Goal: Task Accomplishment & Management: Manage account settings

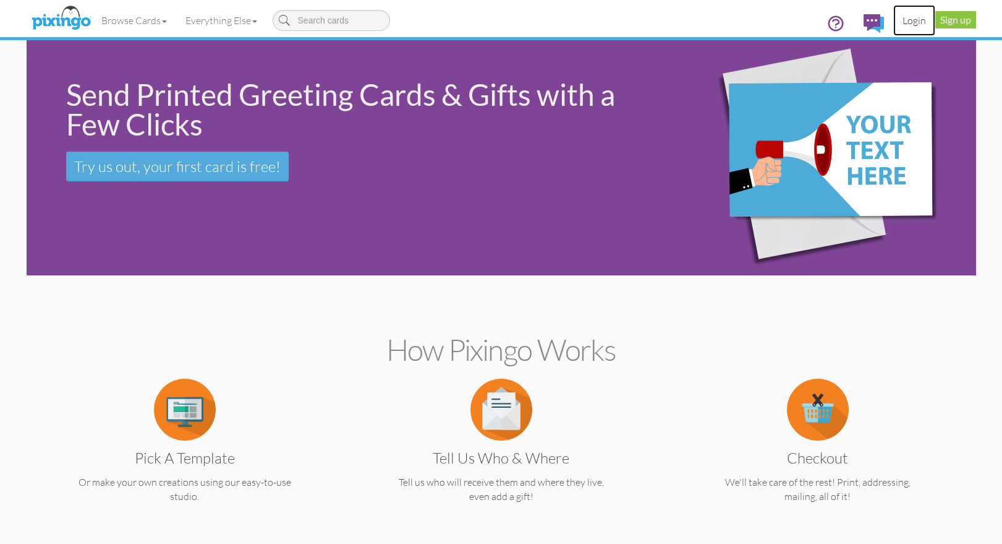
click at [908, 20] on link "Login" at bounding box center [915, 20] width 42 height 31
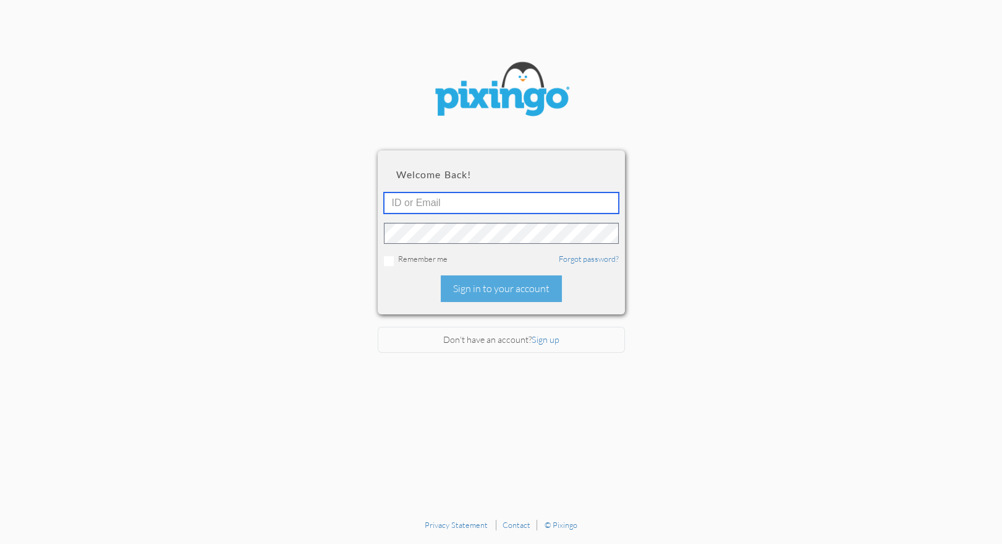
type input "1644"
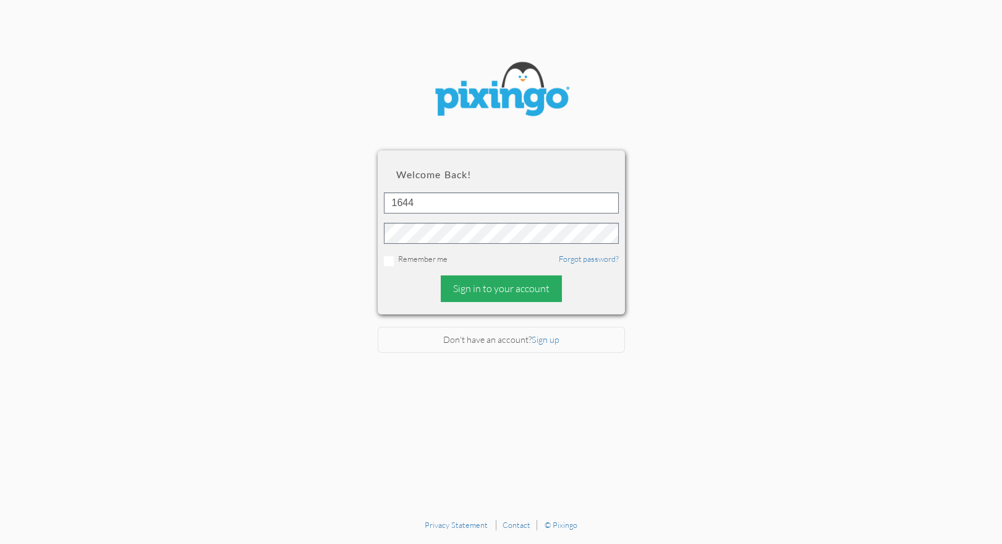
click at [472, 289] on div "Sign in to your account" at bounding box center [501, 288] width 121 height 27
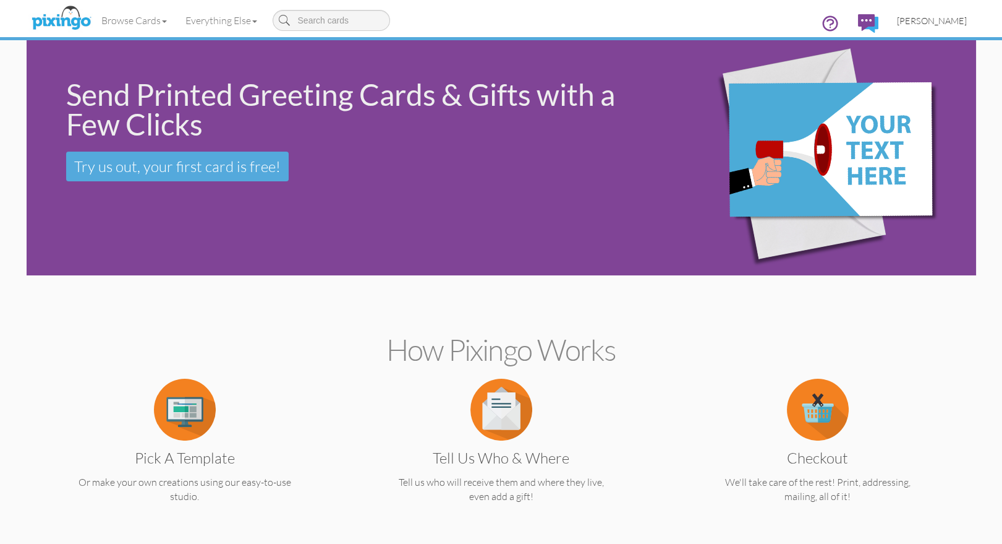
click at [927, 19] on span "[PERSON_NAME]" at bounding box center [932, 20] width 70 height 11
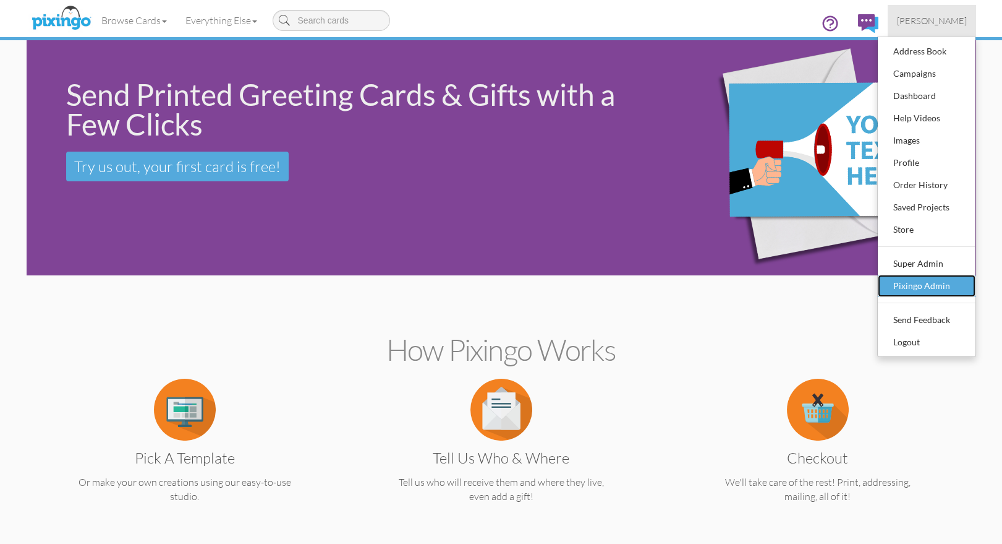
click at [906, 284] on div "Pixingo Admin" at bounding box center [926, 285] width 73 height 19
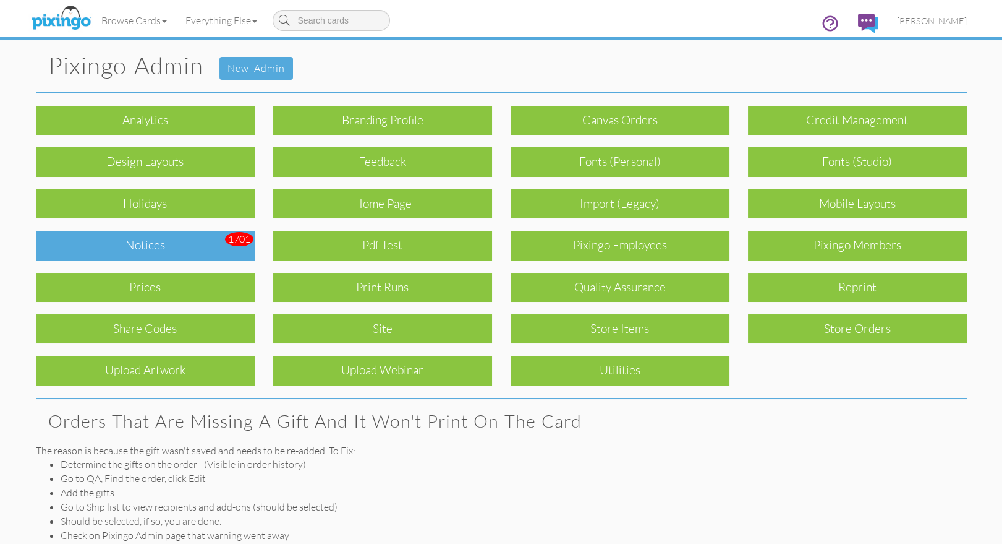
click at [171, 242] on div "Notices" at bounding box center [145, 245] width 219 height 29
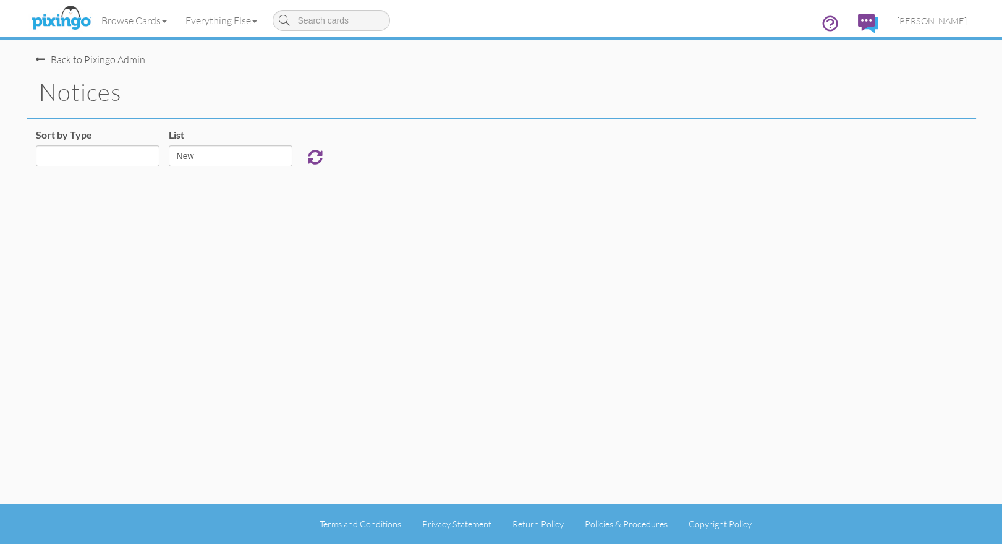
select select "object:925"
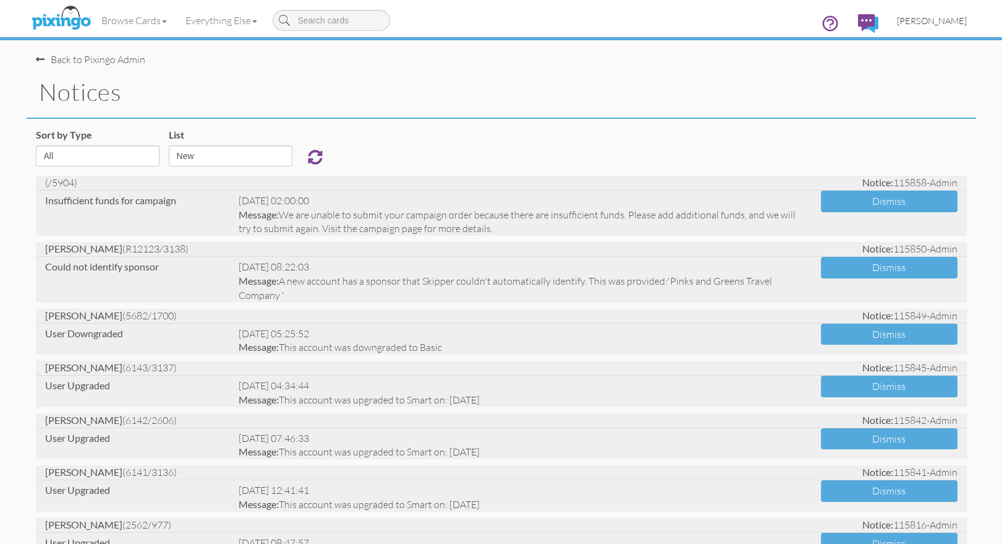
click at [933, 20] on span "[PERSON_NAME]" at bounding box center [932, 20] width 70 height 11
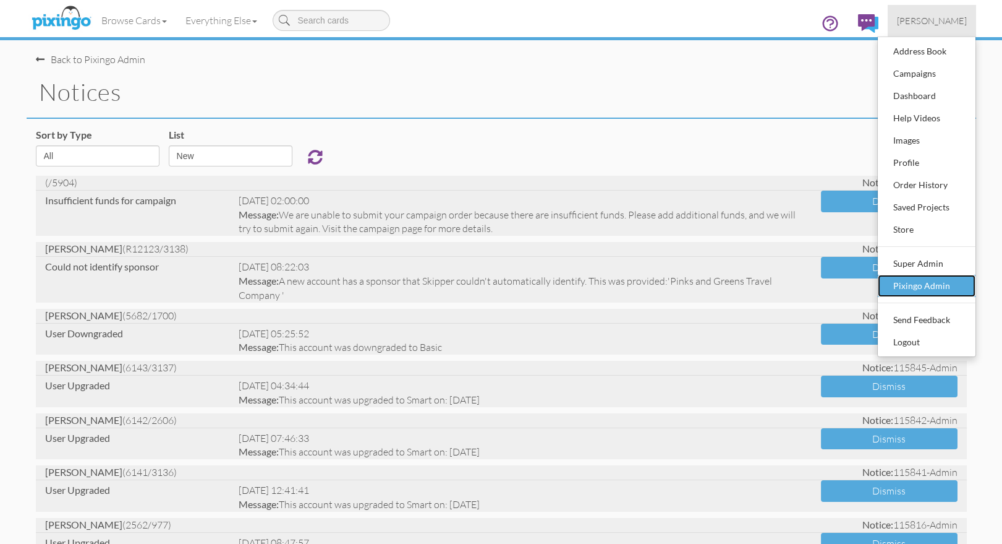
click at [913, 287] on div "Pixingo Admin" at bounding box center [926, 285] width 73 height 19
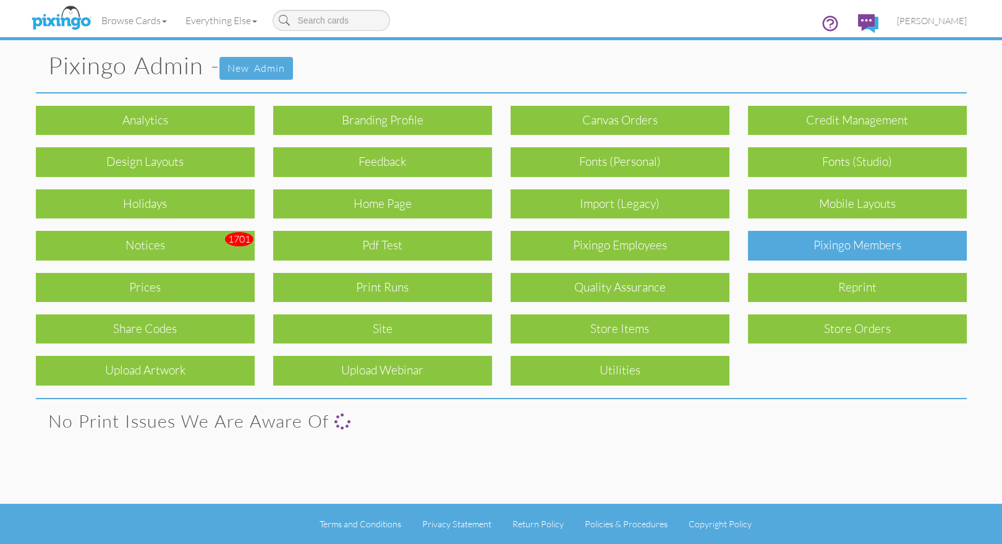
click at [837, 247] on div "Pixingo Members" at bounding box center [857, 245] width 219 height 29
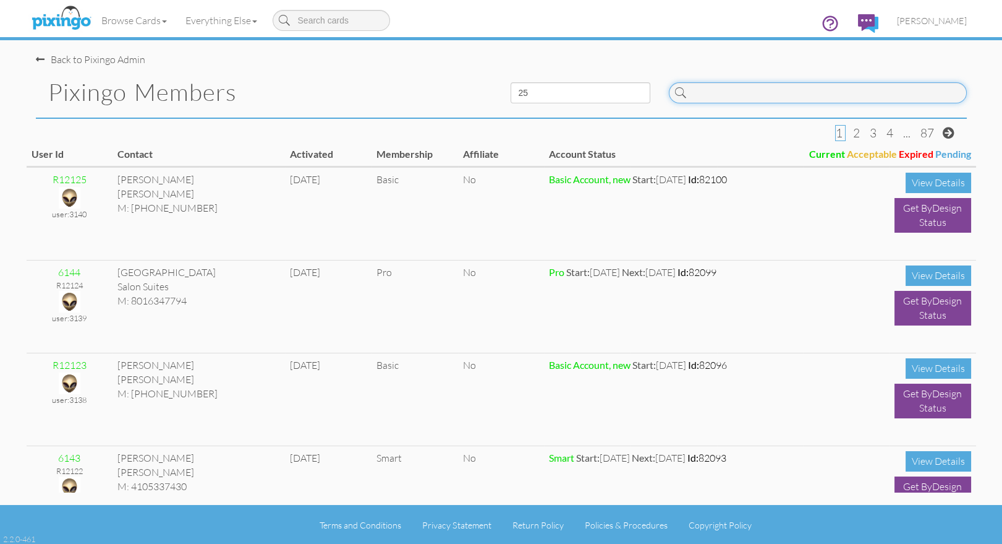
click at [757, 96] on input at bounding box center [818, 92] width 298 height 21
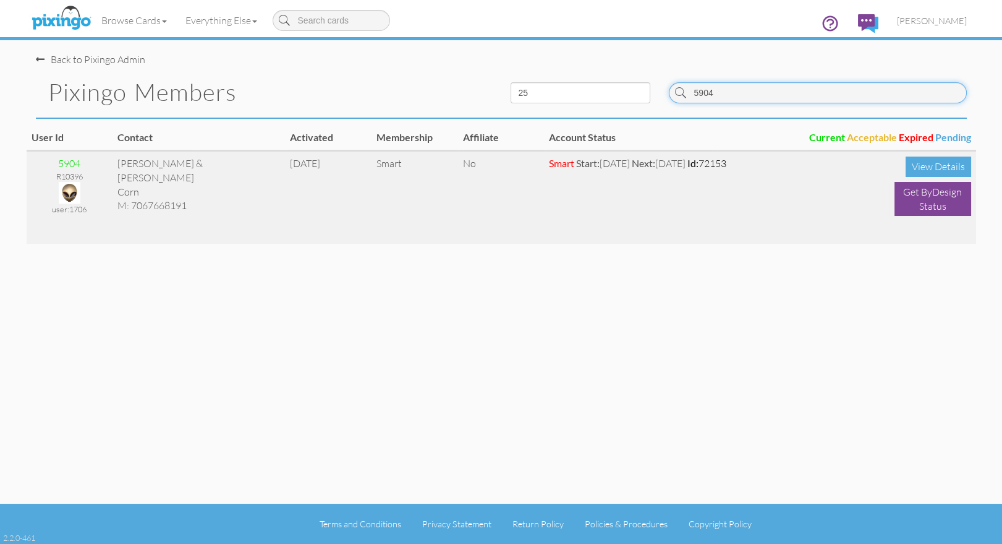
type input "5904"
click at [74, 190] on img at bounding box center [70, 193] width 22 height 22
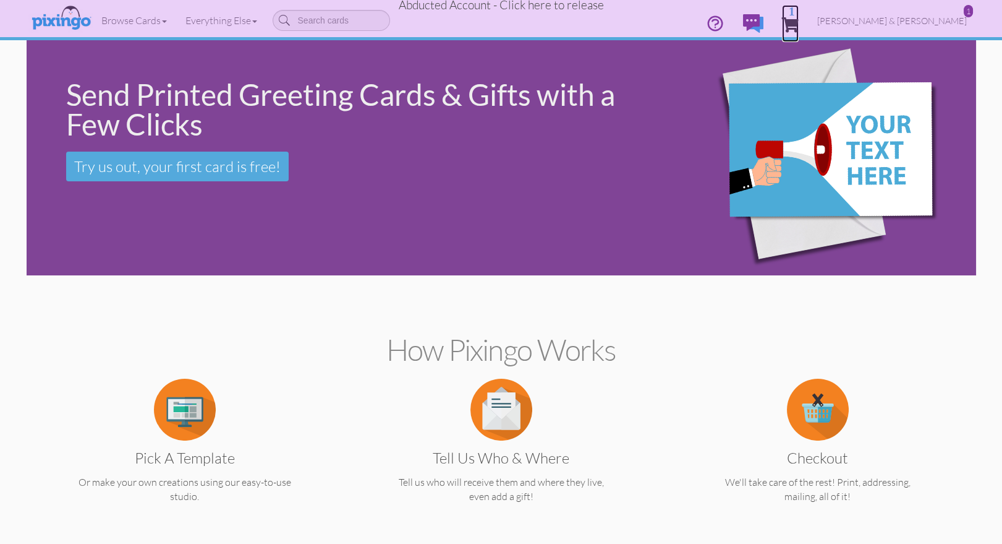
click at [799, 23] on span "1" at bounding box center [790, 24] width 17 height 15
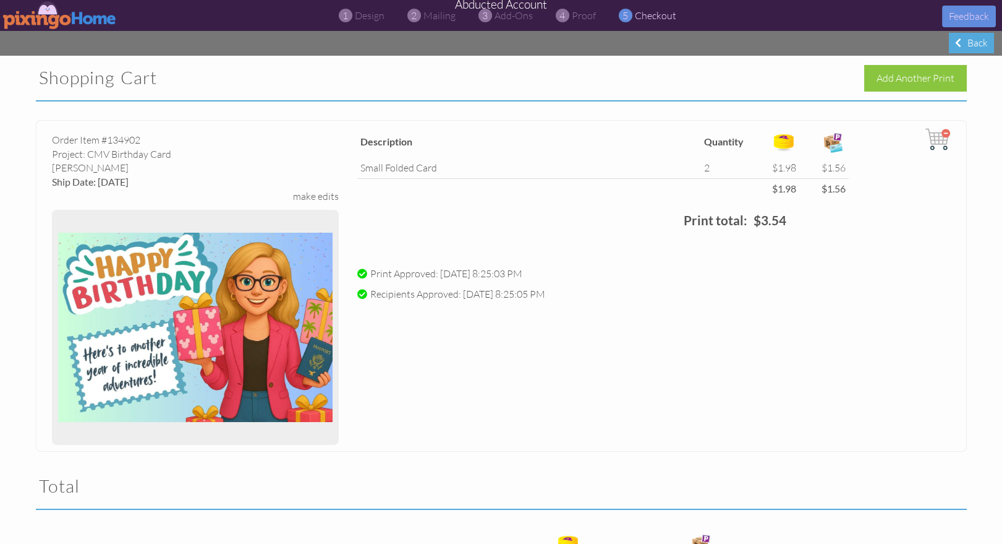
click at [59, 15] on img at bounding box center [60, 15] width 114 height 28
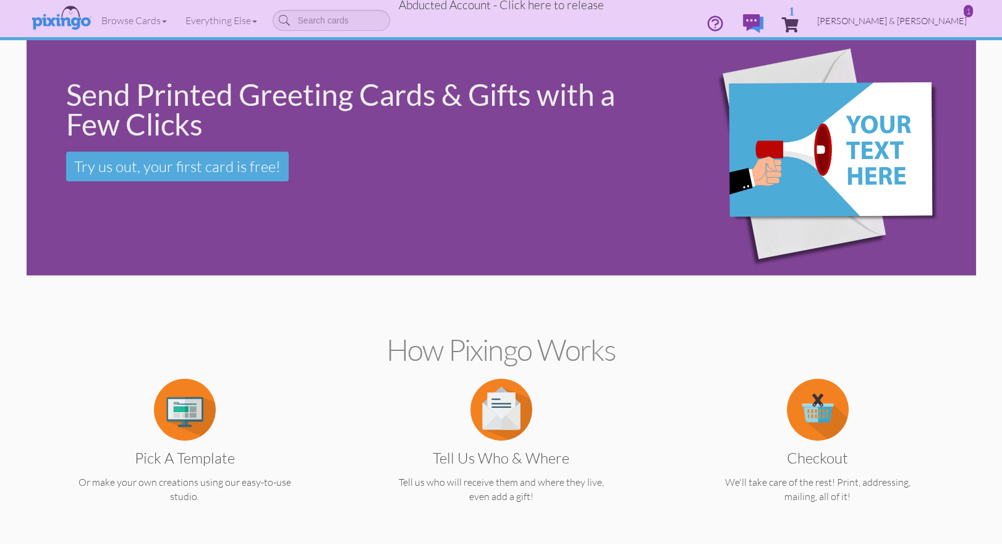
click at [910, 22] on span "Wendi & Robby Corn" at bounding box center [892, 20] width 150 height 11
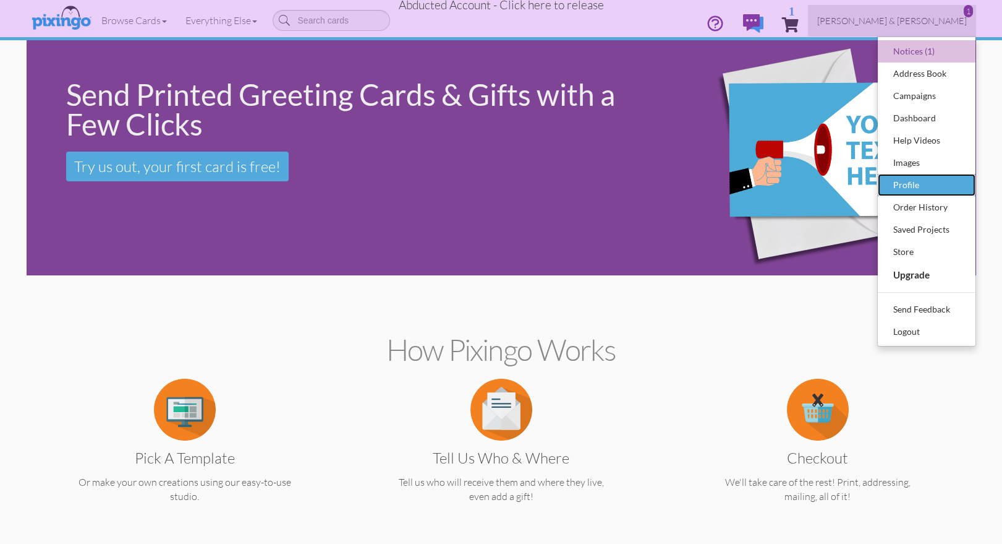
click at [937, 174] on link "Profile" at bounding box center [927, 185] width 98 height 22
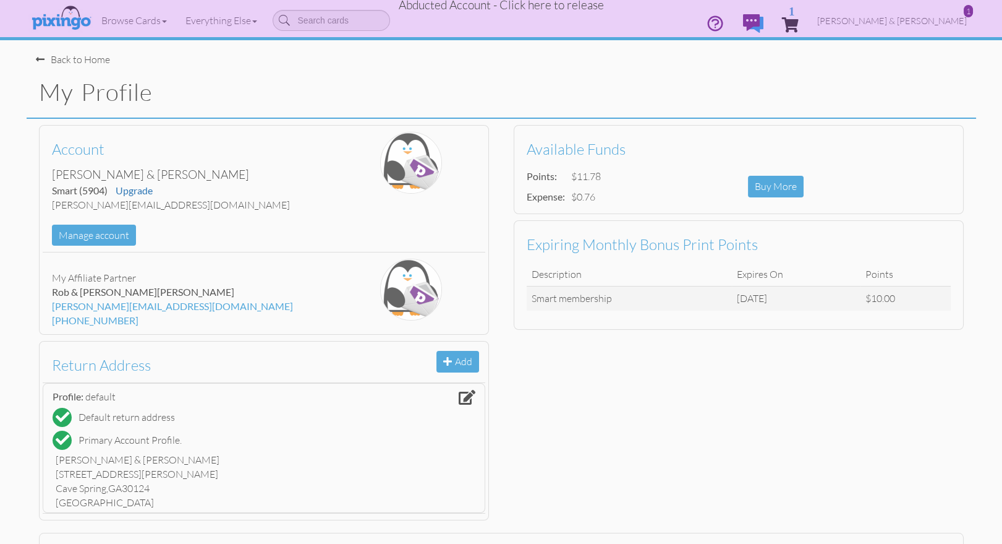
click at [484, 6] on span "Abducted Account - Click here to release" at bounding box center [501, 5] width 205 height 15
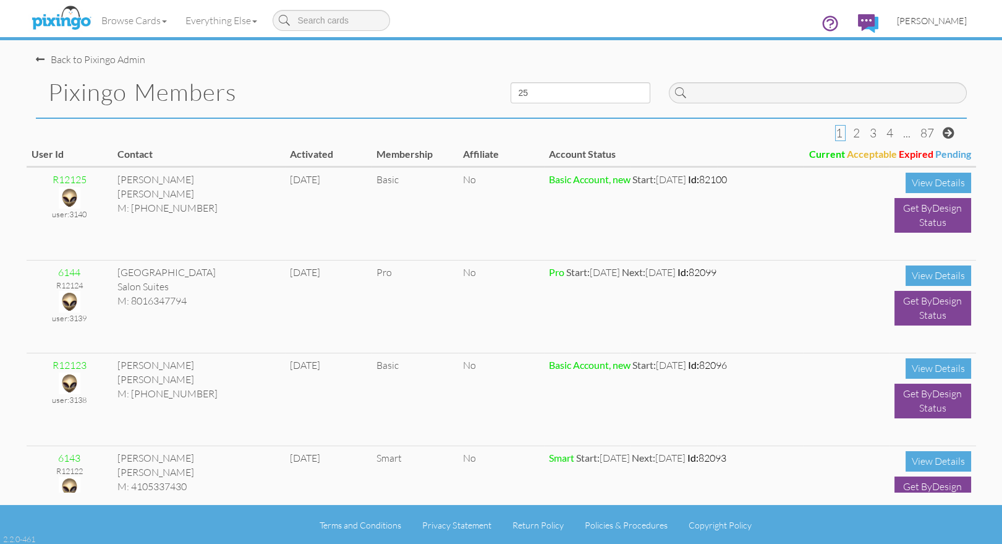
click at [929, 21] on span "[PERSON_NAME]" at bounding box center [932, 20] width 70 height 11
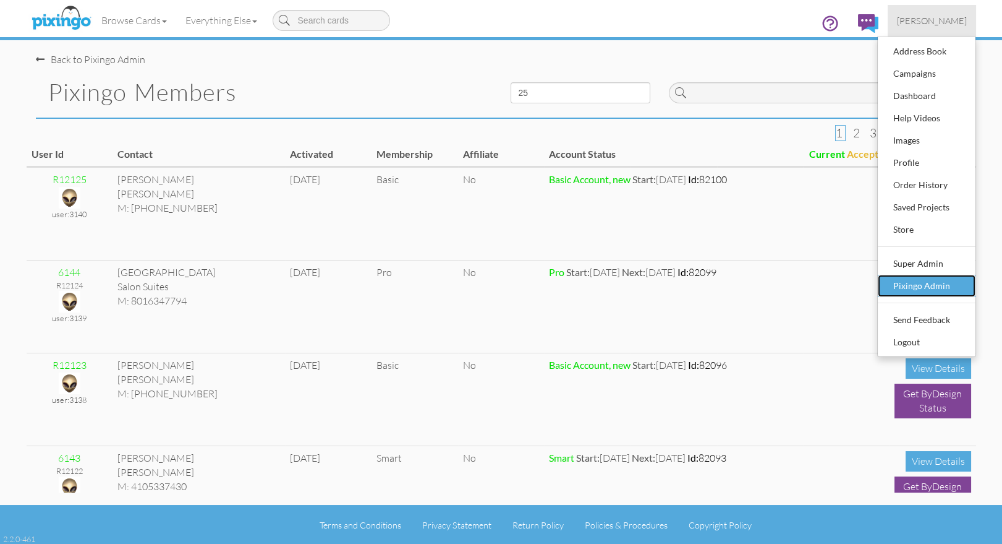
click at [934, 278] on div "Pixingo Admin" at bounding box center [926, 285] width 73 height 19
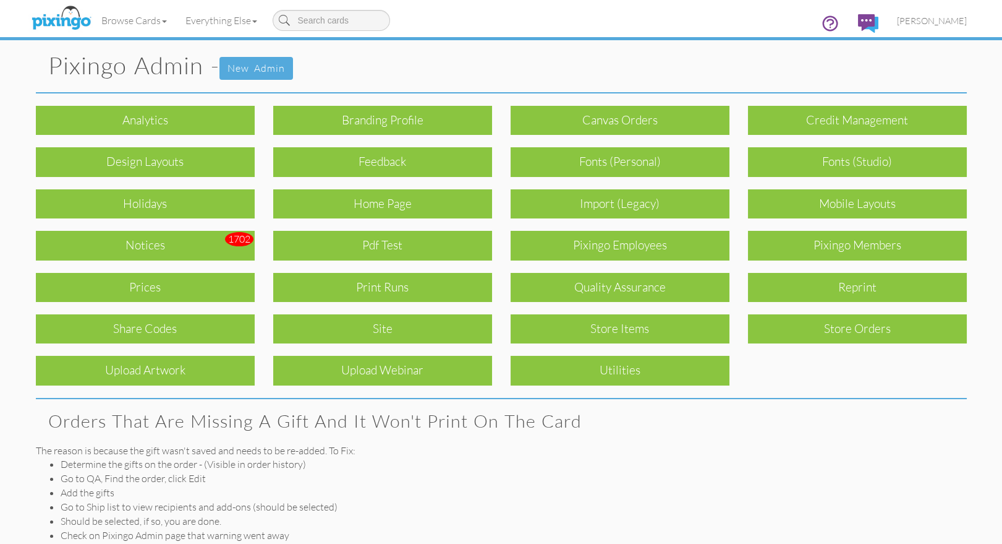
click at [387, 285] on div "Print Runs" at bounding box center [382, 287] width 219 height 29
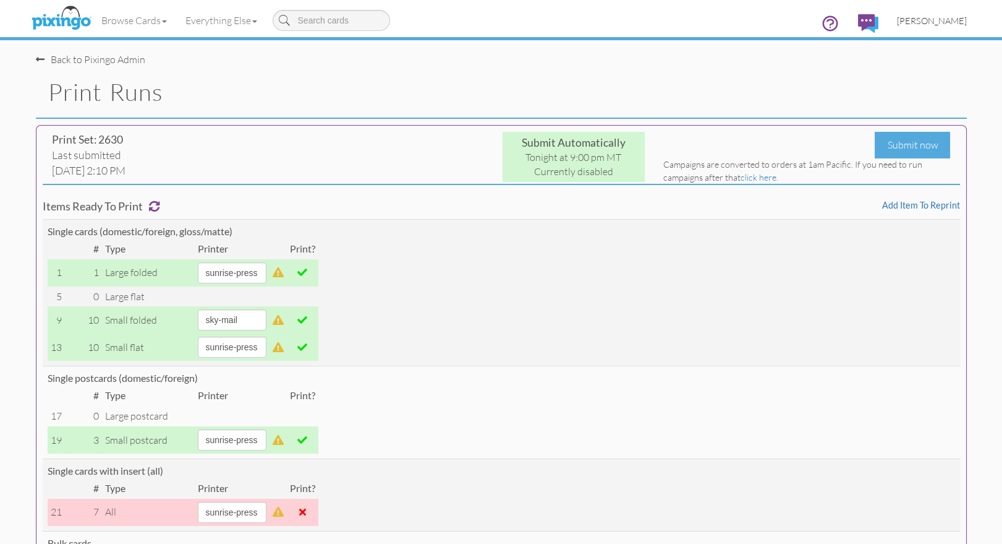
click at [932, 24] on span "[PERSON_NAME]" at bounding box center [932, 20] width 70 height 11
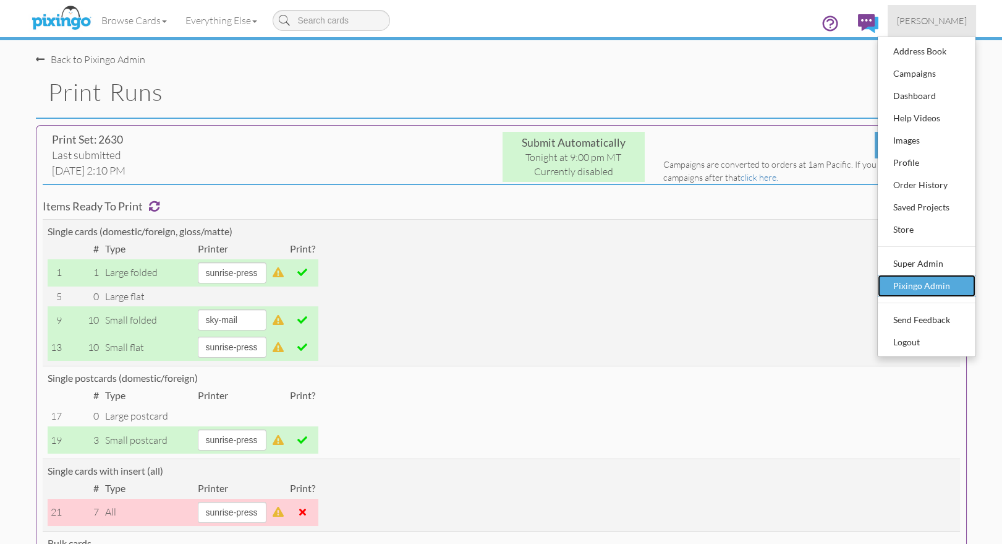
click at [913, 284] on div "Pixingo Admin" at bounding box center [926, 285] width 73 height 19
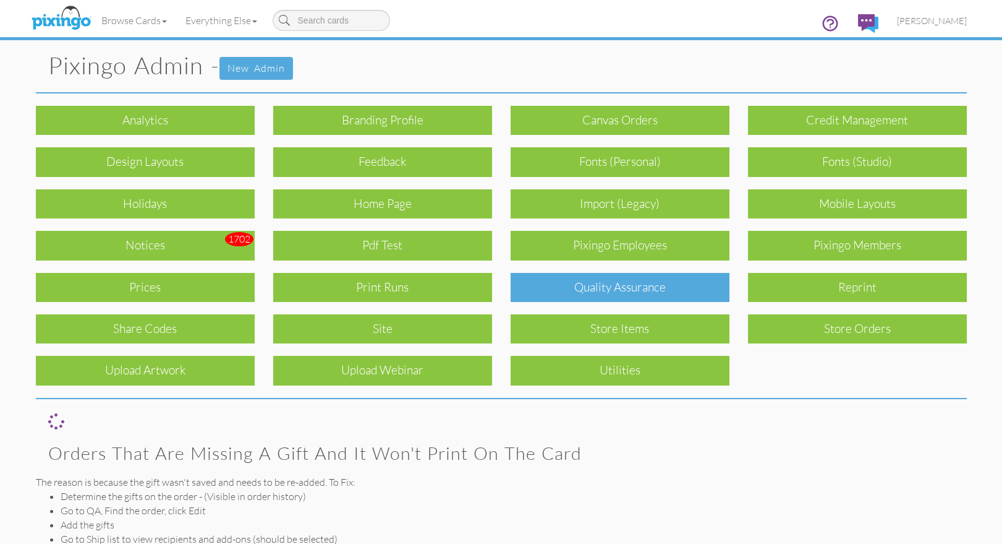
click at [598, 284] on div "Quality Assurance" at bounding box center [620, 287] width 219 height 29
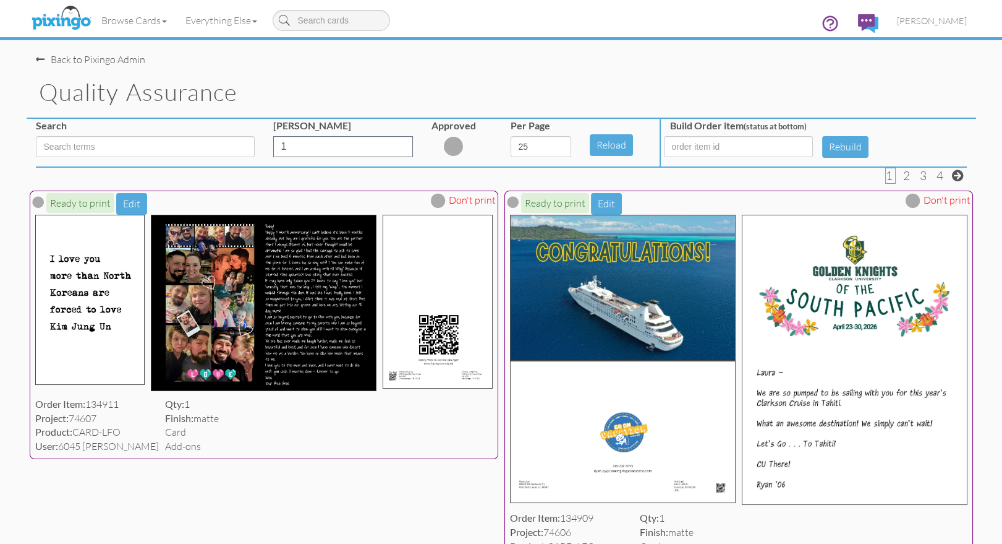
click at [655, 70] on div "Quality Assurance" at bounding box center [502, 93] width 950 height 52
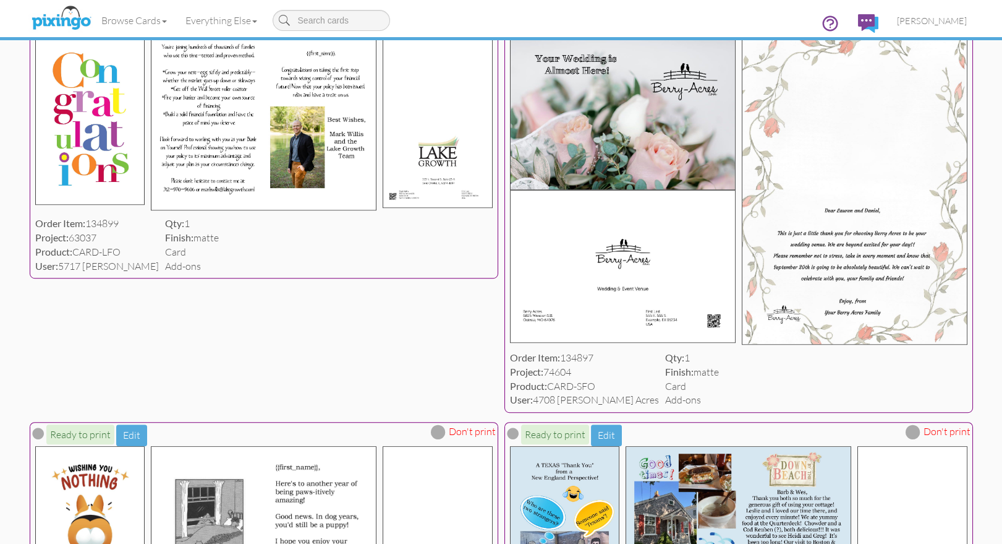
scroll to position [1858, 0]
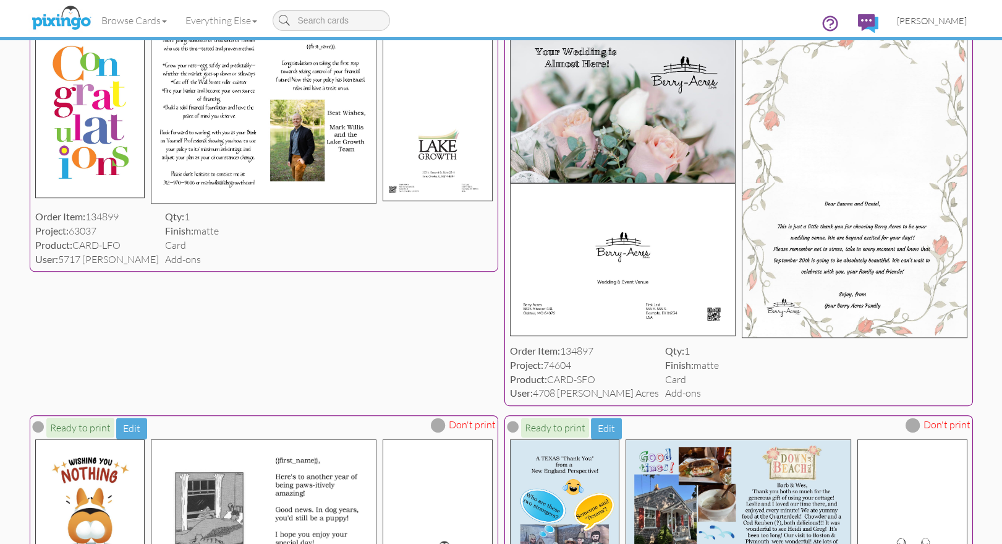
click at [946, 19] on span "[PERSON_NAME]" at bounding box center [932, 20] width 70 height 11
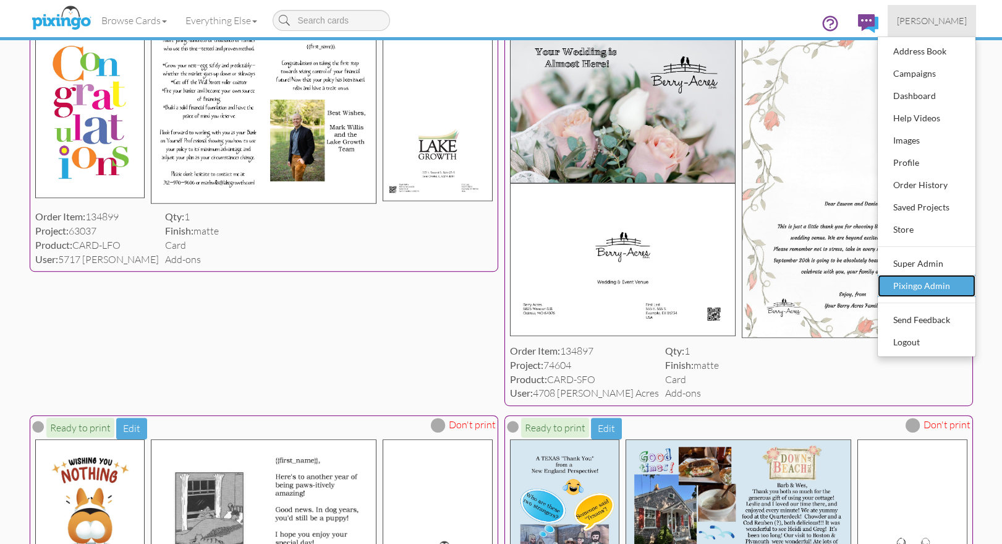
click at [914, 278] on div "Pixingo Admin" at bounding box center [926, 285] width 73 height 19
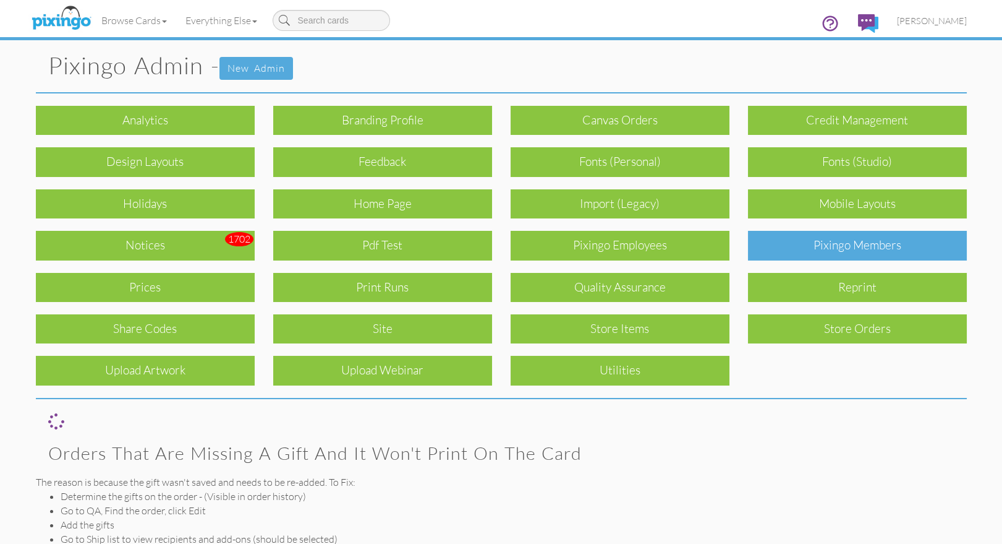
click at [887, 250] on div "Pixingo Members" at bounding box center [857, 245] width 219 height 29
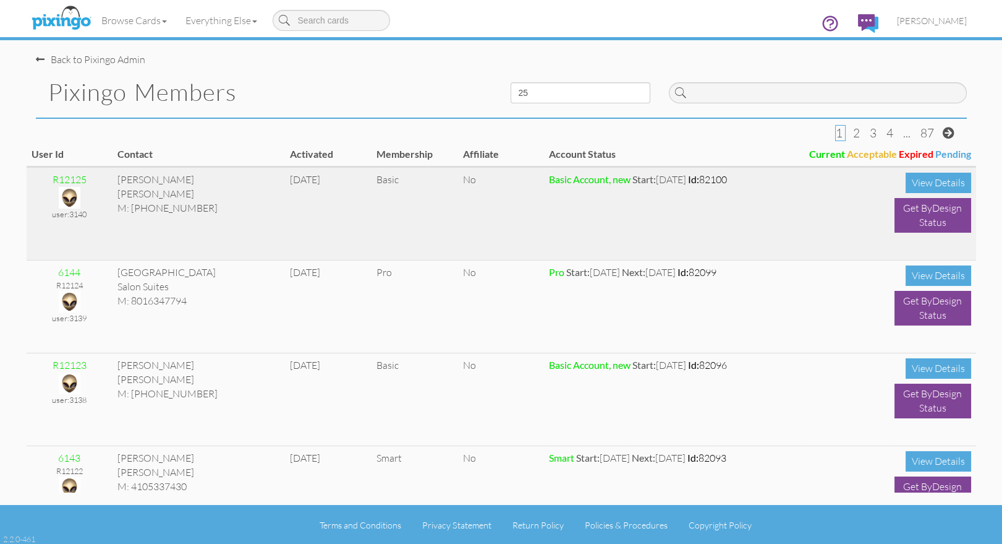
click at [70, 195] on img at bounding box center [70, 198] width 22 height 22
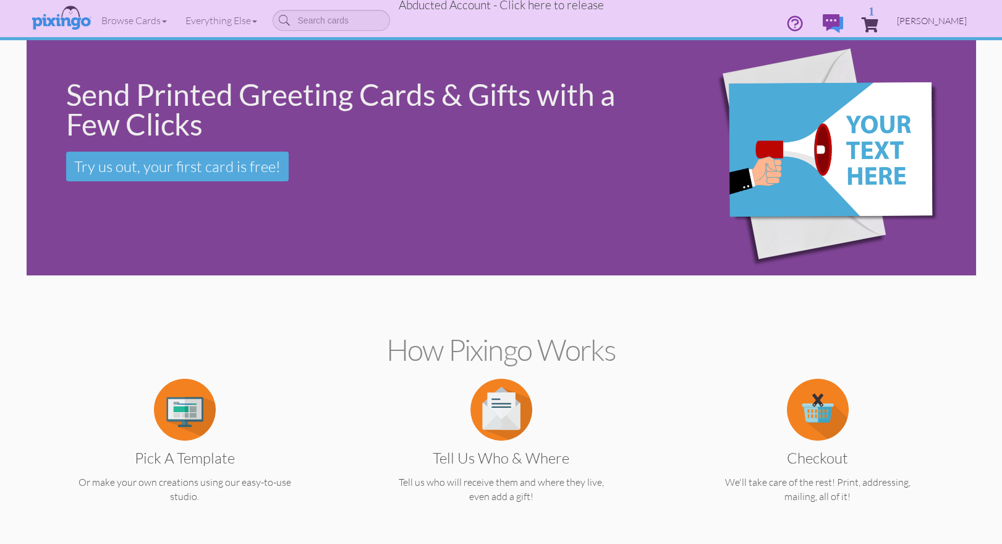
click at [944, 17] on span "Jim Beaman" at bounding box center [932, 20] width 70 height 11
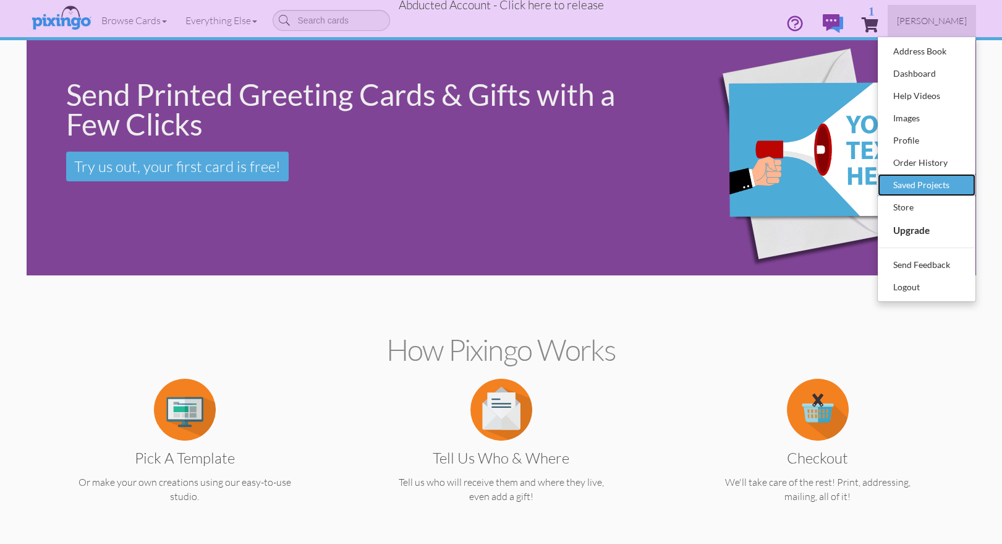
click at [915, 186] on div "Saved Projects" at bounding box center [926, 185] width 73 height 19
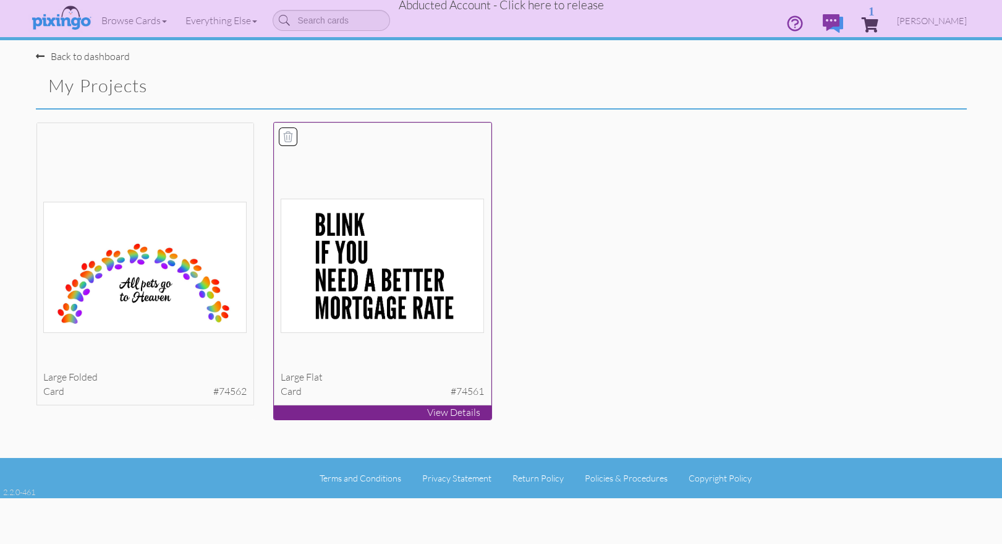
click at [414, 281] on img at bounding box center [382, 265] width 203 height 134
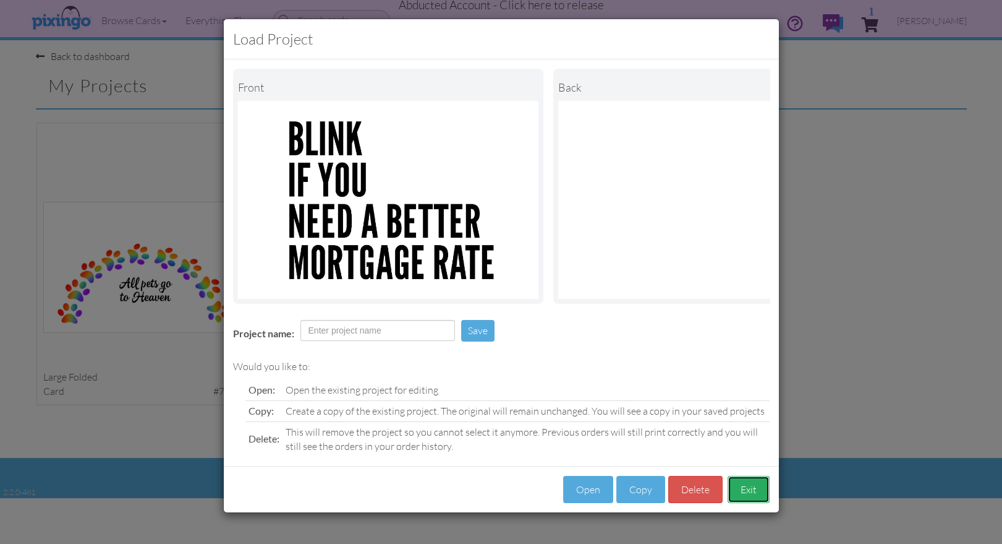
click at [753, 493] on button "Exit" at bounding box center [749, 490] width 42 height 28
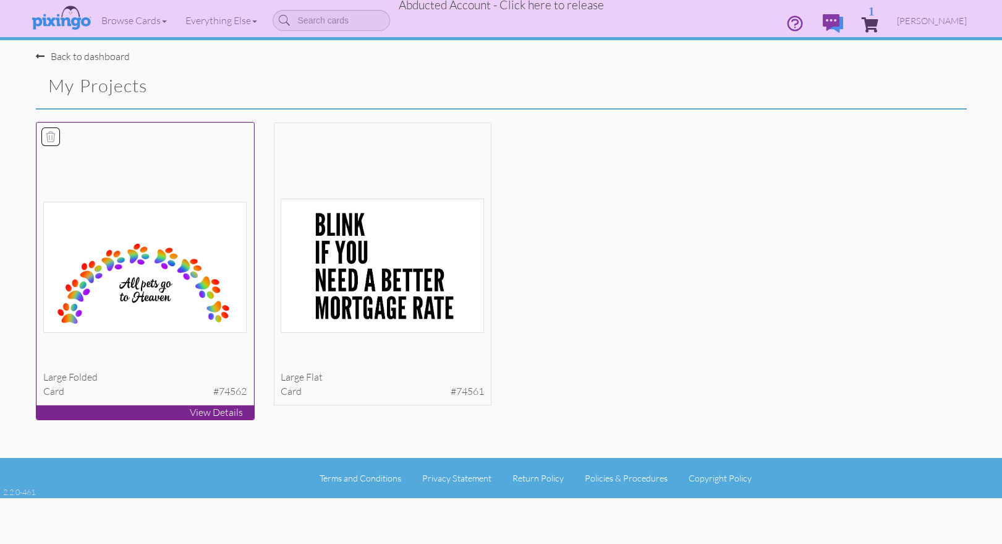
click at [116, 279] on img at bounding box center [144, 267] width 203 height 131
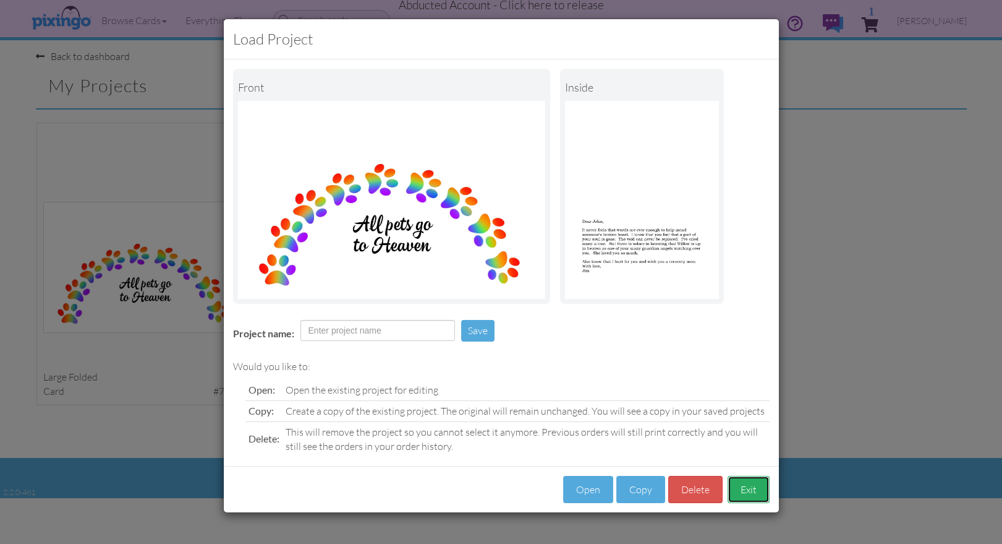
click at [744, 489] on button "Exit" at bounding box center [749, 490] width 42 height 28
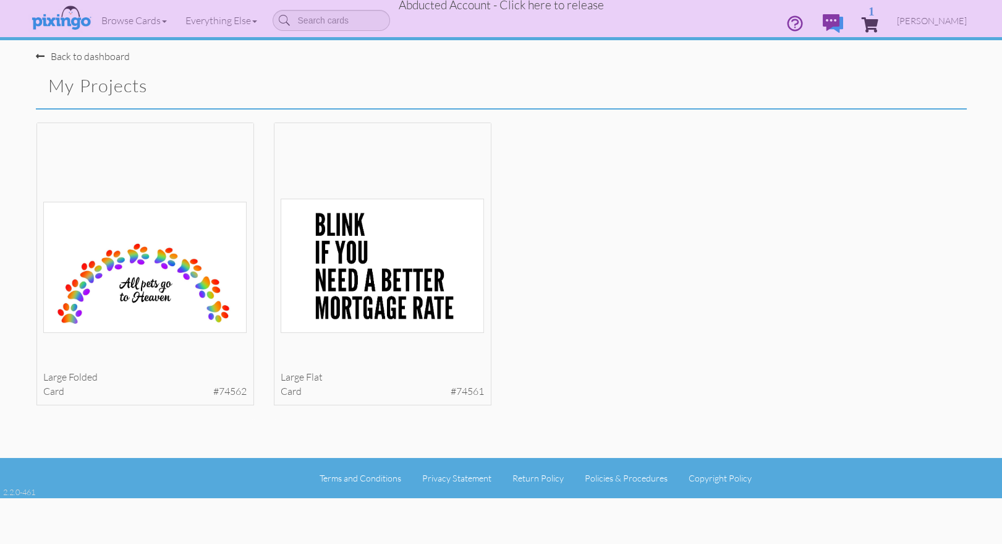
drag, startPoint x: 845, startPoint y: 306, endPoint x: 869, endPoint y: 288, distance: 30.1
click at [845, 306] on div "large folded card #74562 View Details" at bounding box center [502, 274] width 950 height 305
click at [879, 25] on span "1" at bounding box center [870, 24] width 17 height 15
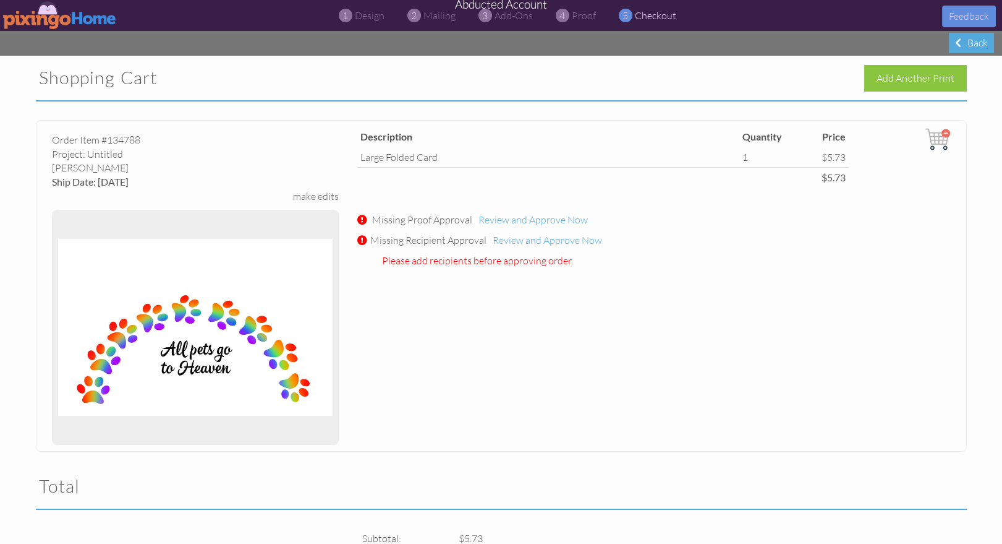
click at [50, 14] on img at bounding box center [60, 15] width 114 height 28
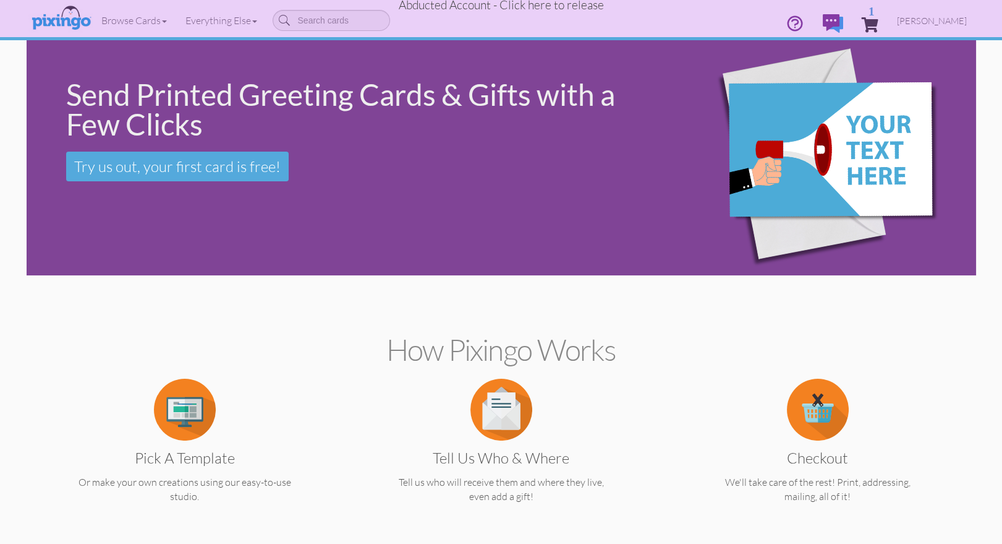
click at [540, 4] on span "Abducted Account - Click here to release" at bounding box center [501, 5] width 205 height 15
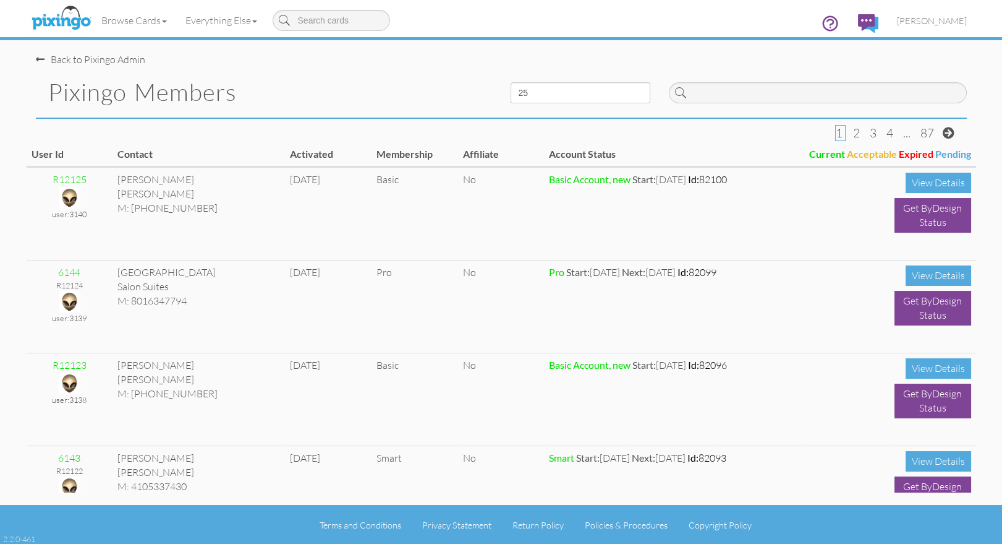
click at [271, 69] on div "Pixingo Members" at bounding box center [264, 92] width 475 height 51
click at [211, 20] on link "Everything Else" at bounding box center [221, 20] width 90 height 31
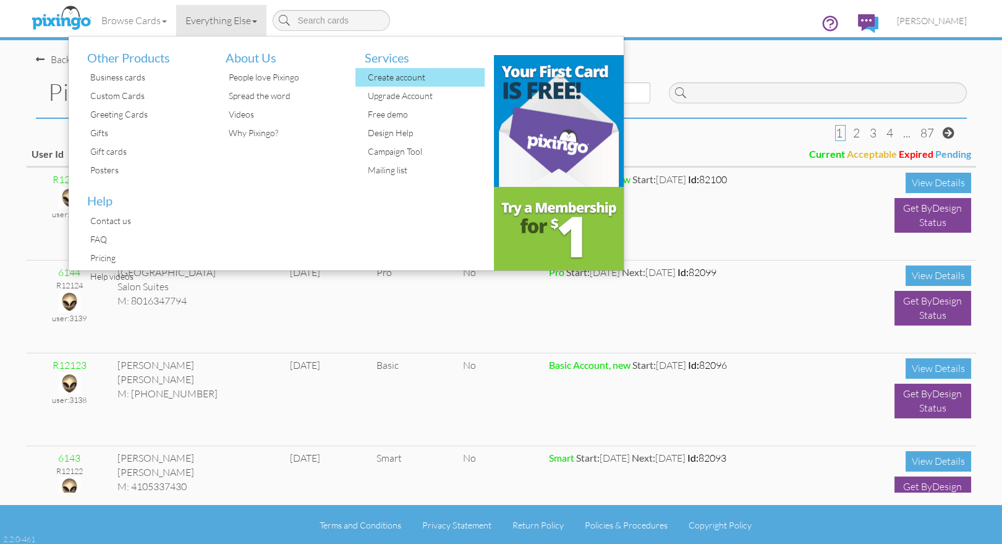
click at [396, 80] on div "Create account" at bounding box center [425, 77] width 121 height 19
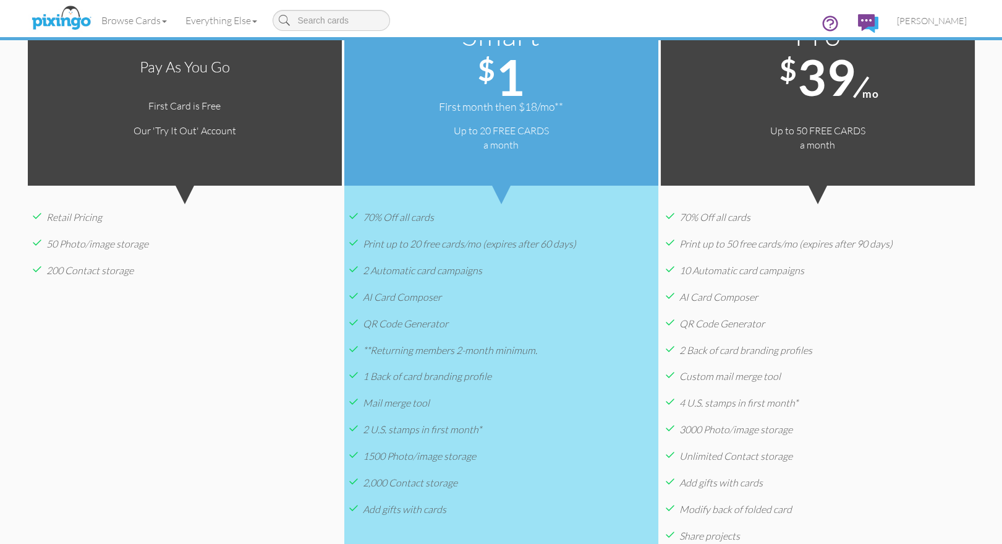
scroll to position [346, 0]
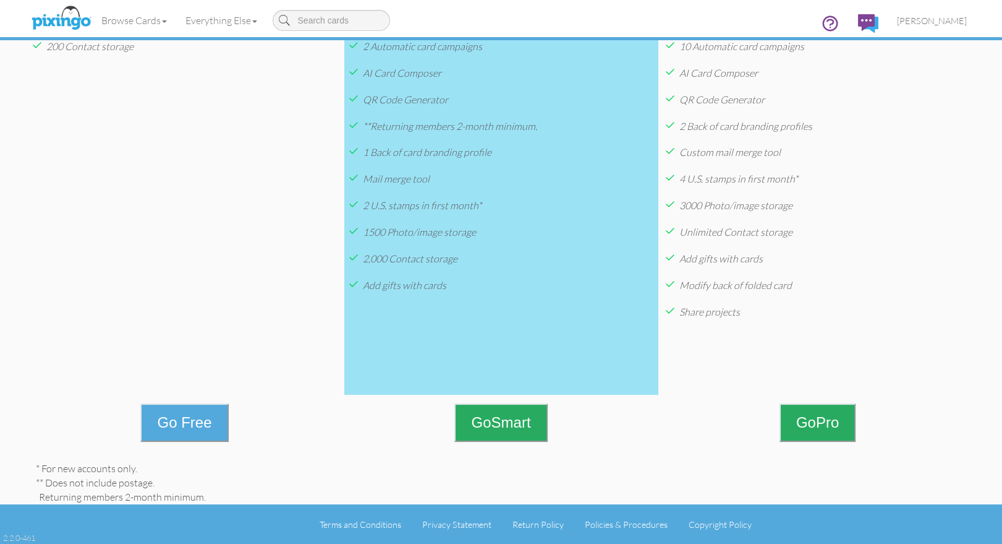
click at [186, 427] on button "Go Free" at bounding box center [184, 422] width 88 height 38
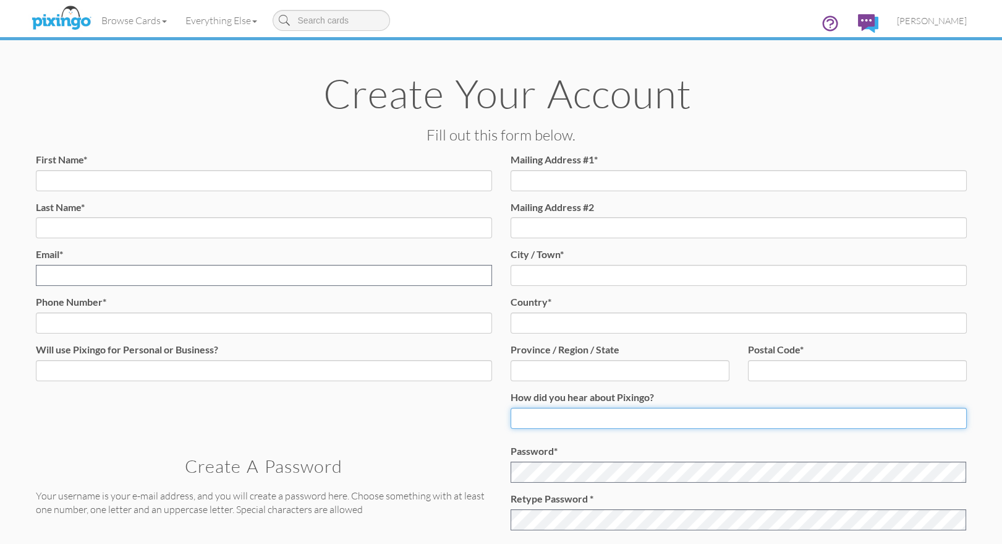
type input "1644"
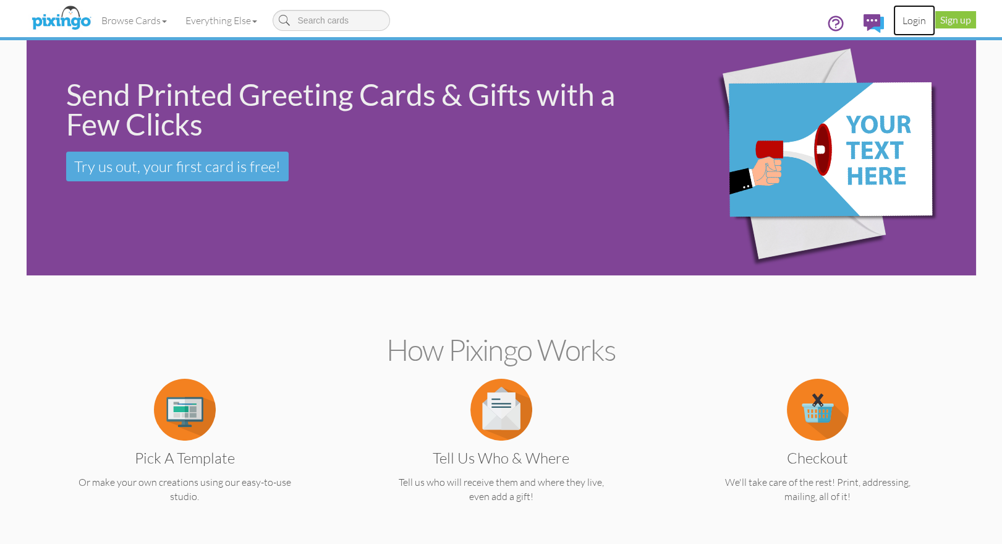
click at [908, 19] on link "Login" at bounding box center [915, 20] width 42 height 31
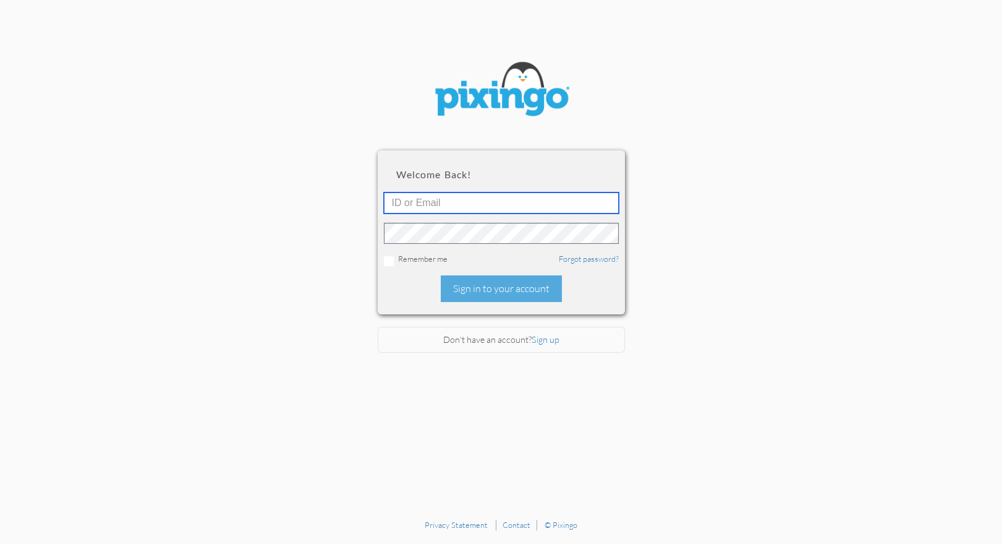
type input "1644"
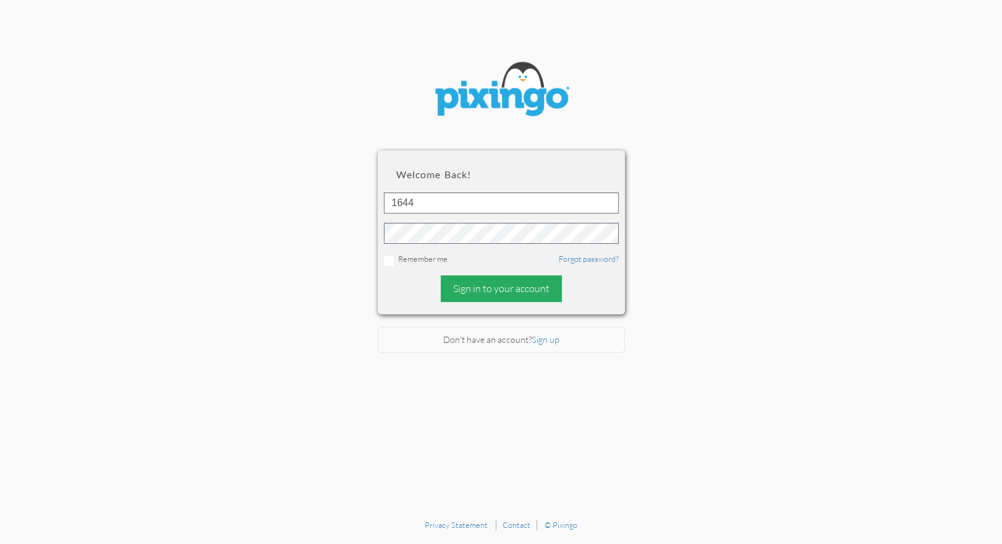
click at [517, 284] on div "Sign in to your account" at bounding box center [501, 288] width 121 height 27
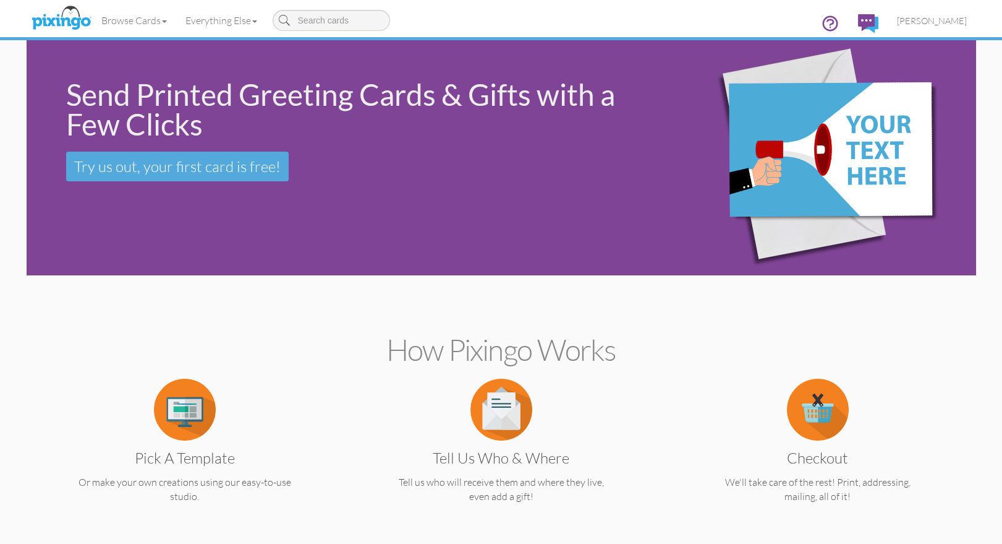
click at [897, 353] on h2 "How Pixingo works" at bounding box center [501, 349] width 907 height 33
click at [919, 23] on span "[PERSON_NAME]" at bounding box center [932, 20] width 70 height 11
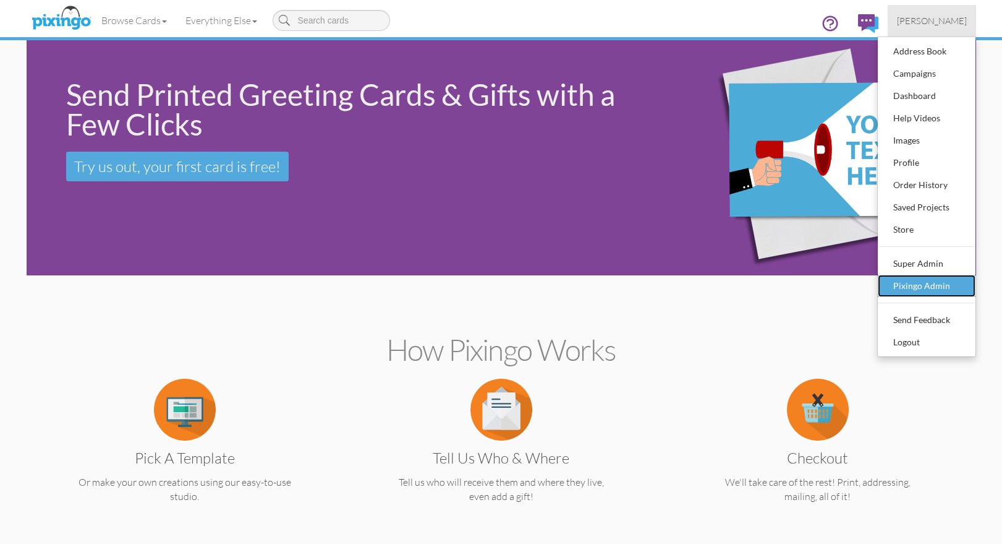
click at [931, 279] on div "Pixingo Admin" at bounding box center [926, 285] width 73 height 19
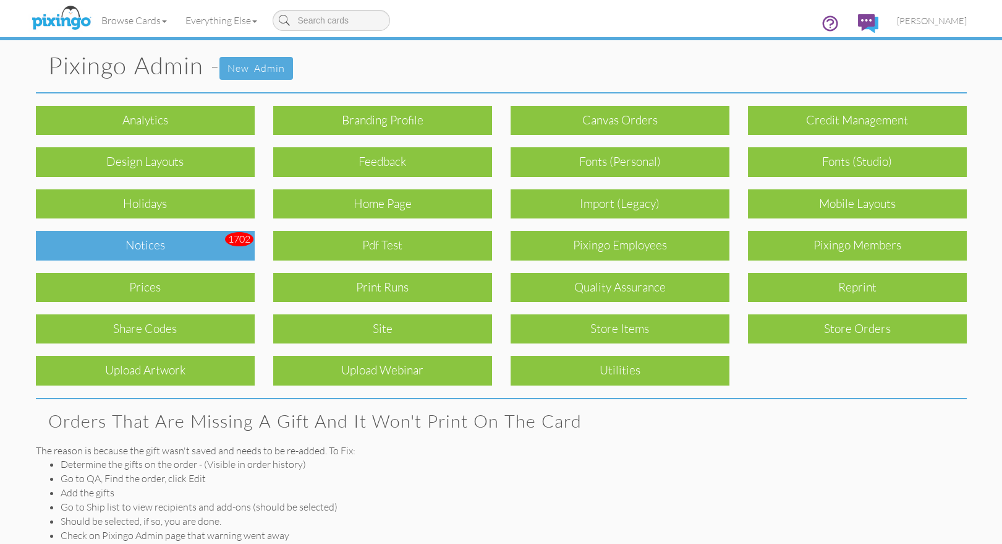
click at [138, 242] on div "Notices" at bounding box center [145, 245] width 219 height 29
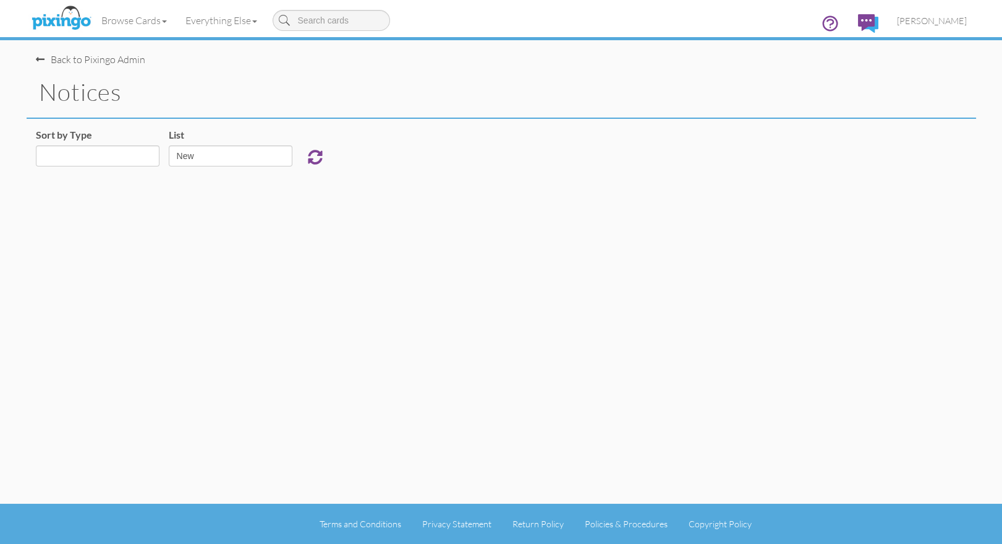
select select "object:925"
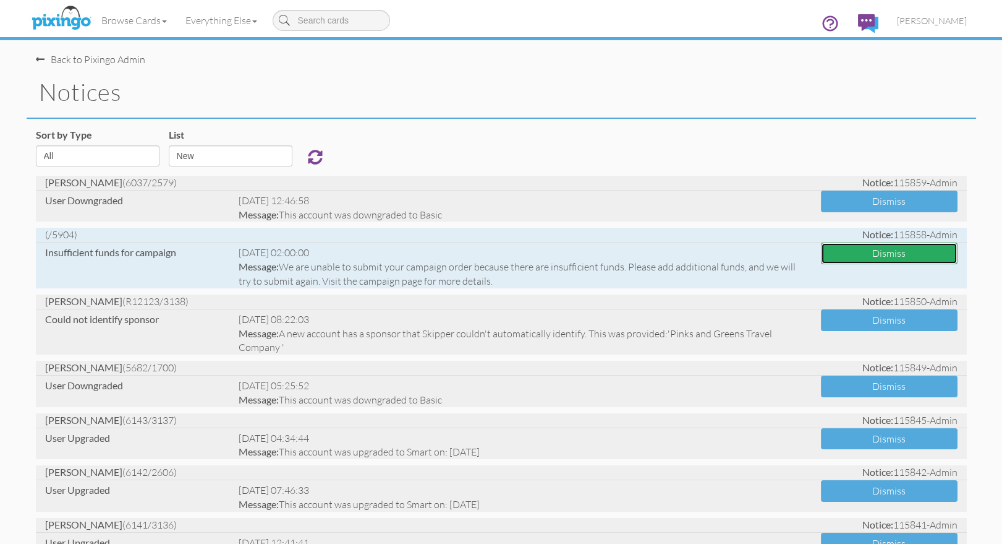
click at [879, 250] on button "Dismiss" at bounding box center [889, 253] width 137 height 22
click at [435, 139] on div "Sort by Type All Admin Generic New Membership Order Swag Print Run Super Admin …" at bounding box center [502, 152] width 950 height 48
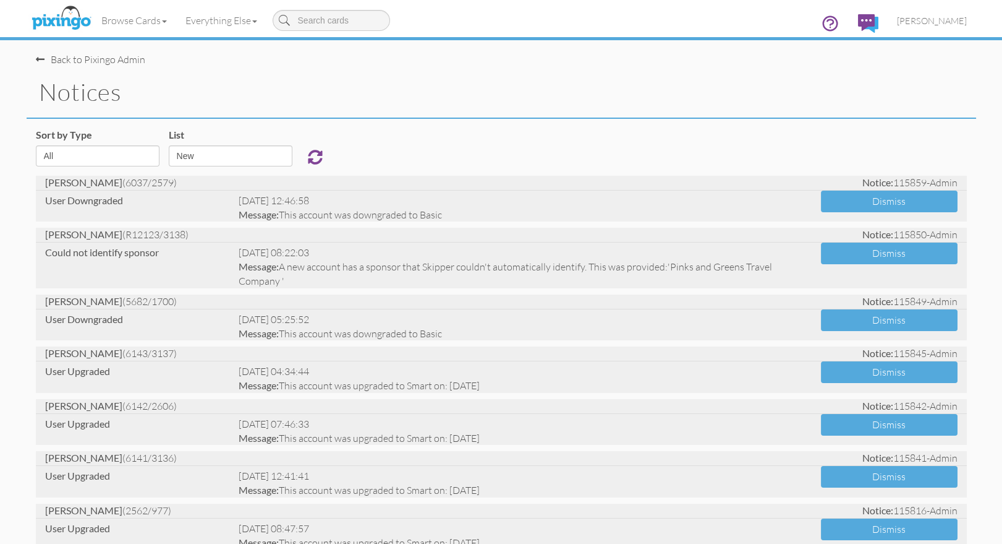
click at [435, 139] on div "Sort by Type All Admin Generic New Membership Order Swag Print Run Super Admin …" at bounding box center [502, 152] width 950 height 48
click at [930, 25] on span "[PERSON_NAME]" at bounding box center [932, 20] width 70 height 11
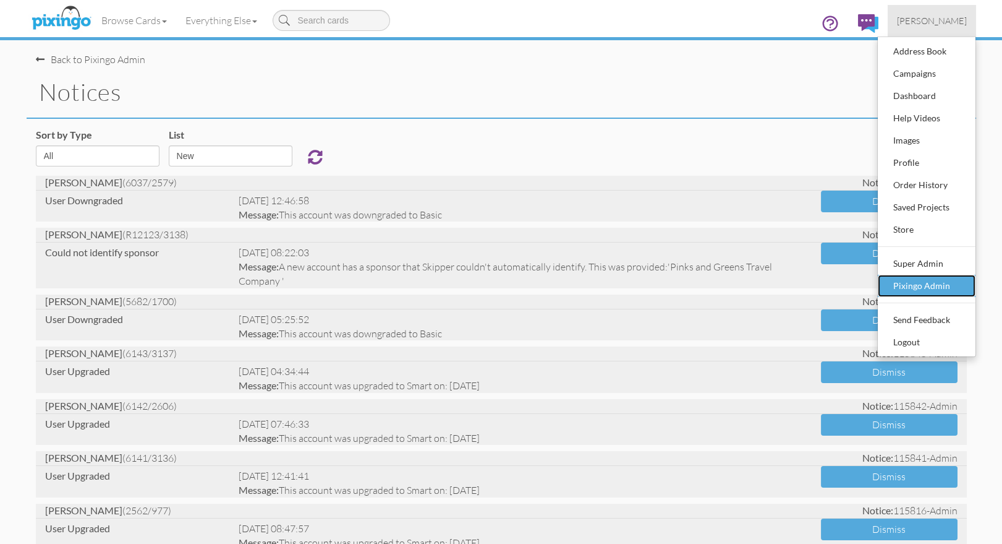
click at [915, 288] on div "Pixingo Admin" at bounding box center [926, 285] width 73 height 19
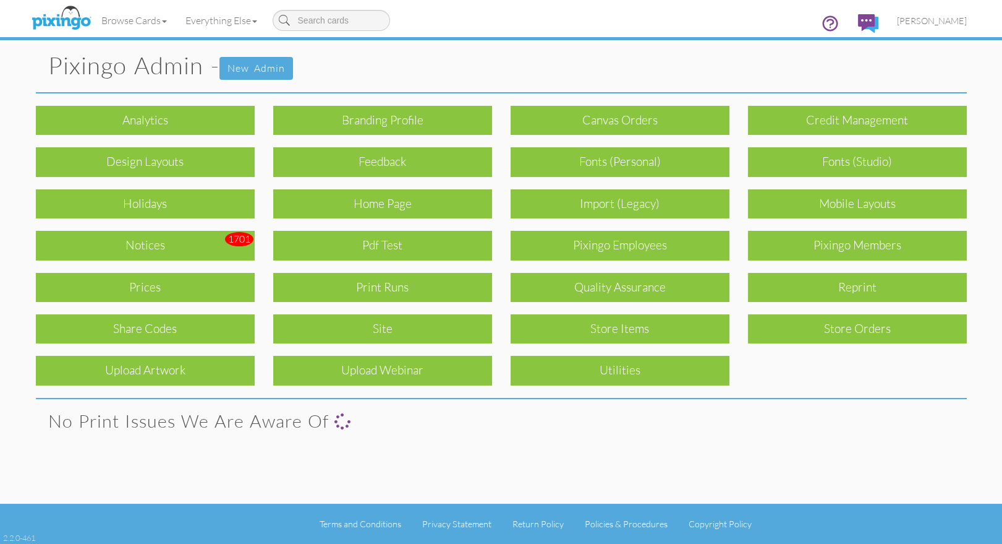
click at [834, 253] on div "Pixingo Members" at bounding box center [857, 245] width 219 height 29
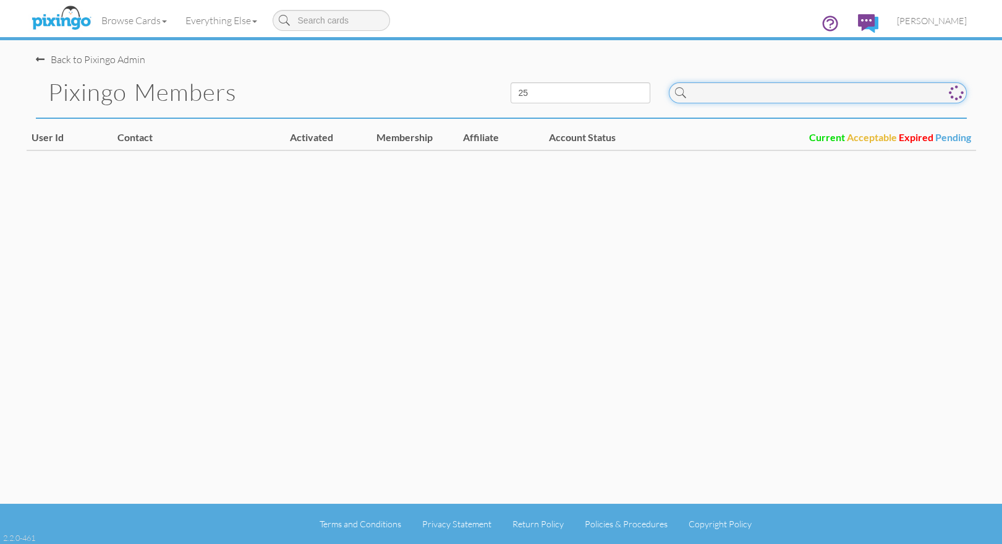
click at [736, 94] on input at bounding box center [818, 92] width 298 height 21
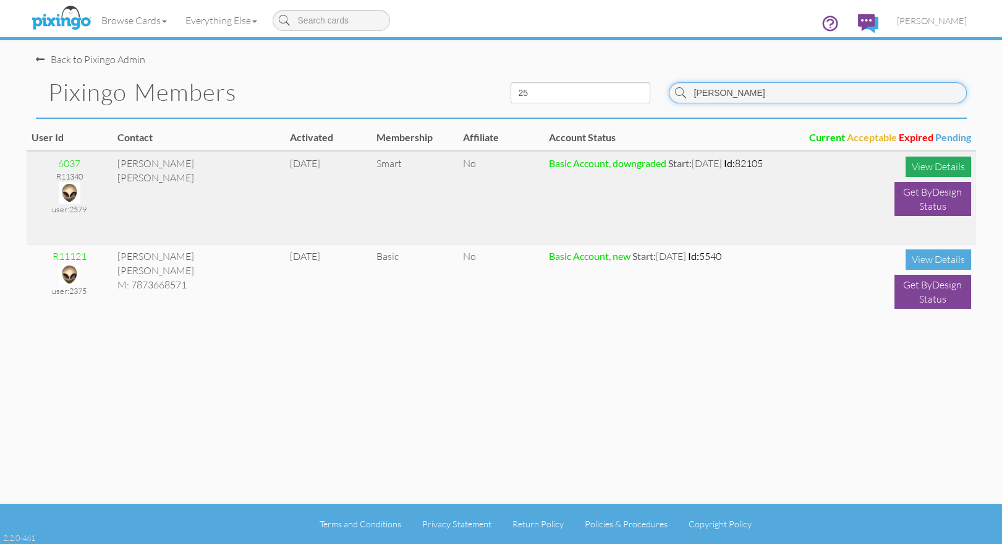
type input "santos"
click at [936, 166] on div "View Details" at bounding box center [939, 166] width 66 height 20
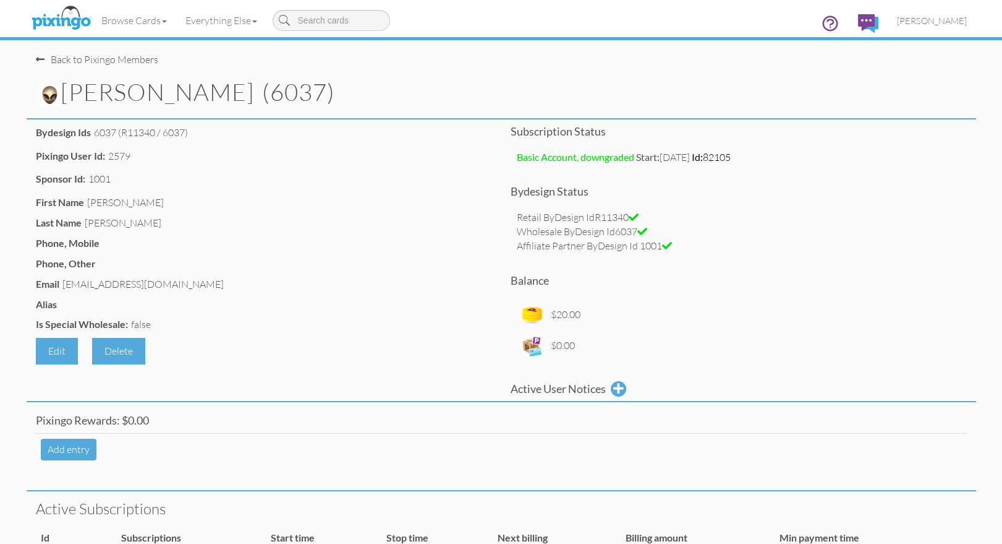
drag, startPoint x: 67, startPoint y: 285, endPoint x: 192, endPoint y: 285, distance: 124.9
click at [195, 284] on div "[EMAIL_ADDRESS][DOMAIN_NAME]" at bounding box center [142, 284] width 161 height 14
copy div "[EMAIL_ADDRESS][DOMAIN_NAME]"
click at [155, 320] on div "Is Special Wholesale: false" at bounding box center [264, 325] width 456 height 17
drag, startPoint x: 65, startPoint y: 285, endPoint x: 190, endPoint y: 285, distance: 124.9
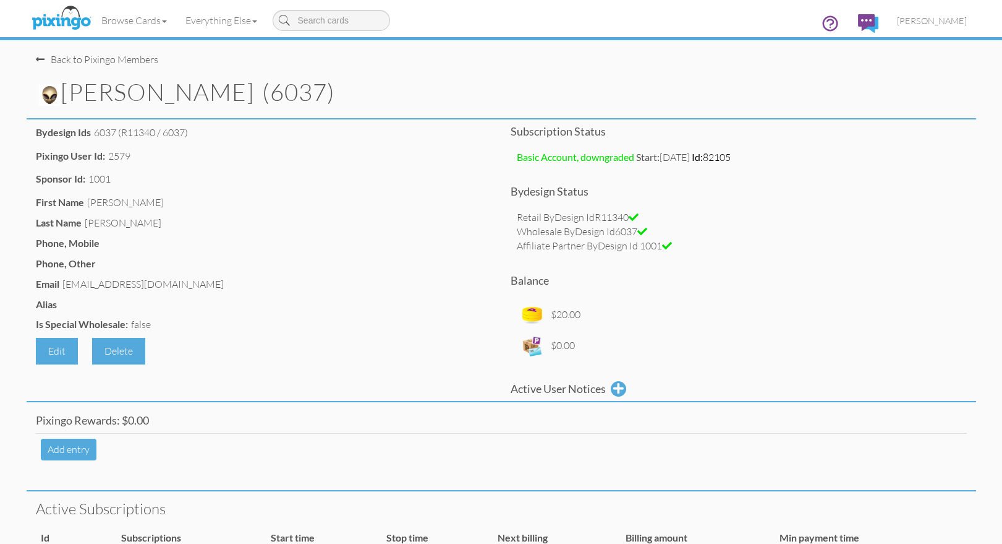
click at [194, 286] on div "[EMAIL_ADDRESS][DOMAIN_NAME]" at bounding box center [142, 284] width 161 height 14
copy div "[EMAIL_ADDRESS][DOMAIN_NAME]"
click at [51, 94] on img at bounding box center [50, 95] width 22 height 22
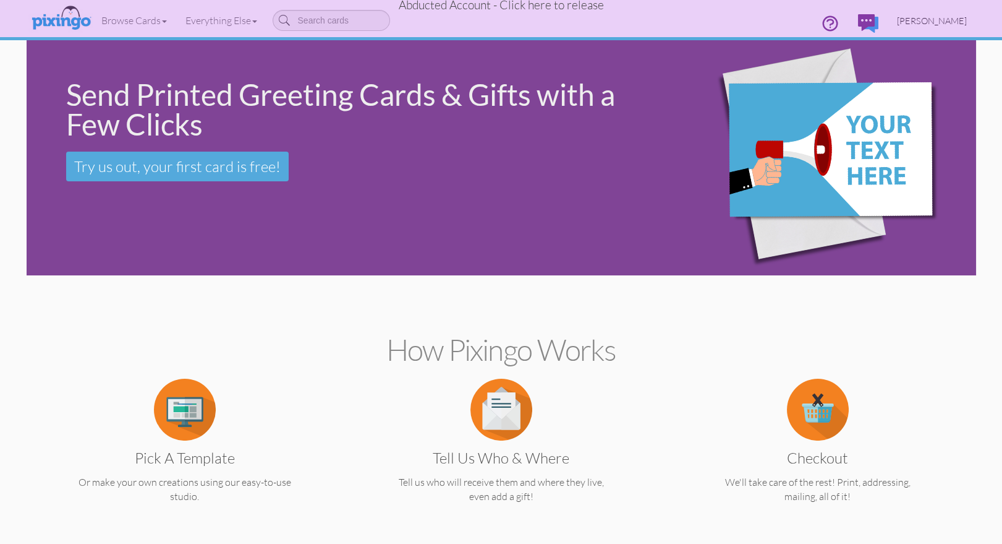
click at [928, 19] on span "[PERSON_NAME]" at bounding box center [932, 20] width 70 height 11
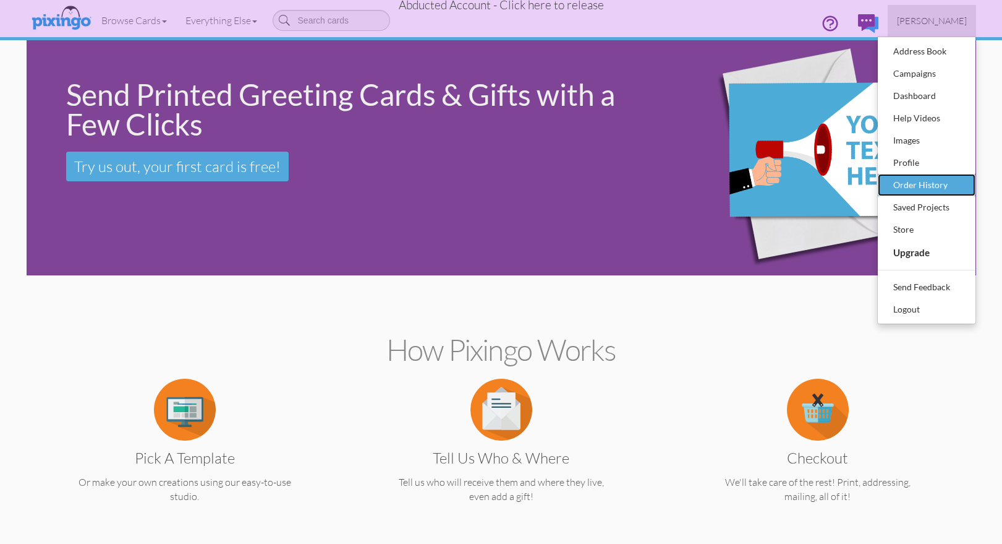
click at [908, 187] on div "Order History" at bounding box center [926, 185] width 73 height 19
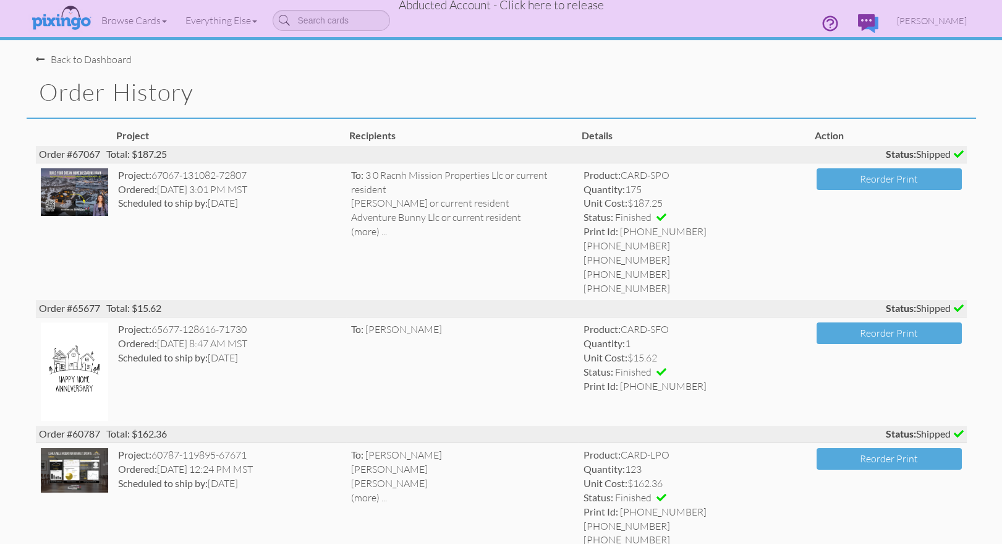
click at [511, 4] on span "Abducted Account - Click here to release" at bounding box center [501, 5] width 205 height 15
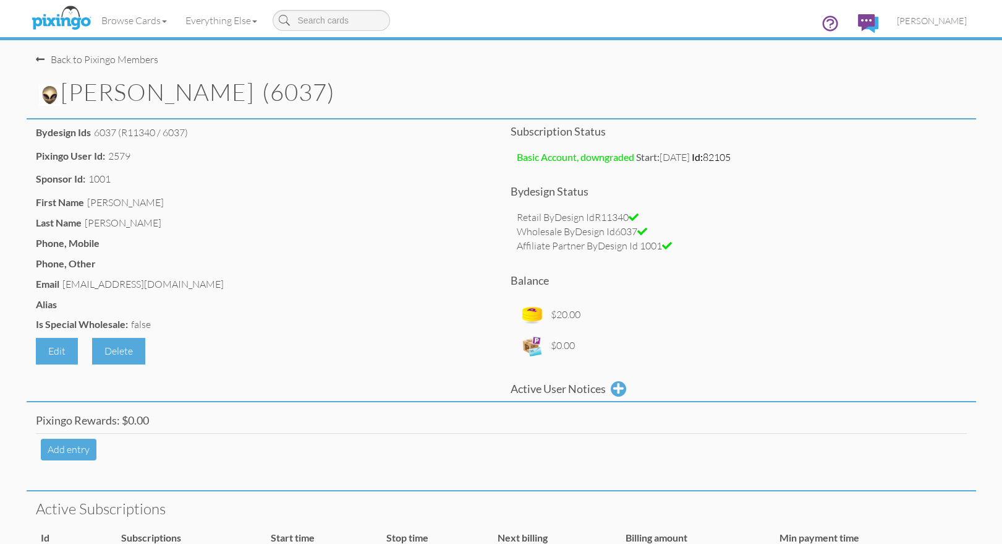
drag, startPoint x: 66, startPoint y: 284, endPoint x: 145, endPoint y: 282, distance: 79.2
click at [145, 282] on div "[EMAIL_ADDRESS][DOMAIN_NAME]" at bounding box center [142, 284] width 161 height 14
drag, startPoint x: 64, startPoint y: 284, endPoint x: 169, endPoint y: 286, distance: 105.1
click at [197, 283] on div "Email [EMAIL_ADDRESS][DOMAIN_NAME]" at bounding box center [264, 285] width 456 height 17
copy div "[EMAIL_ADDRESS][DOMAIN_NAME]"
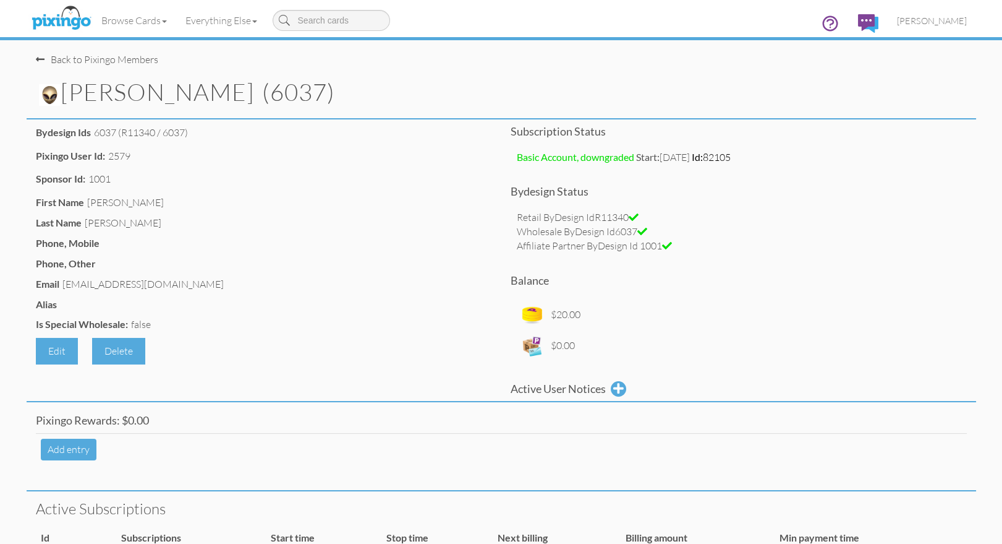
click at [801, 295] on div "$20.00 $0.00" at bounding box center [739, 330] width 456 height 74
drag, startPoint x: 236, startPoint y: 92, endPoint x: 287, endPoint y: 90, distance: 51.3
click at [287, 90] on h1 "[PERSON_NAME] (6037)" at bounding box center [507, 92] width 937 height 27
copy h1 "6037"
click at [877, 176] on div "Subscription status Basic Account, downgraded Start: Jul 17, 2025 Id: 82105 Byd…" at bounding box center [738, 264] width 475 height 276
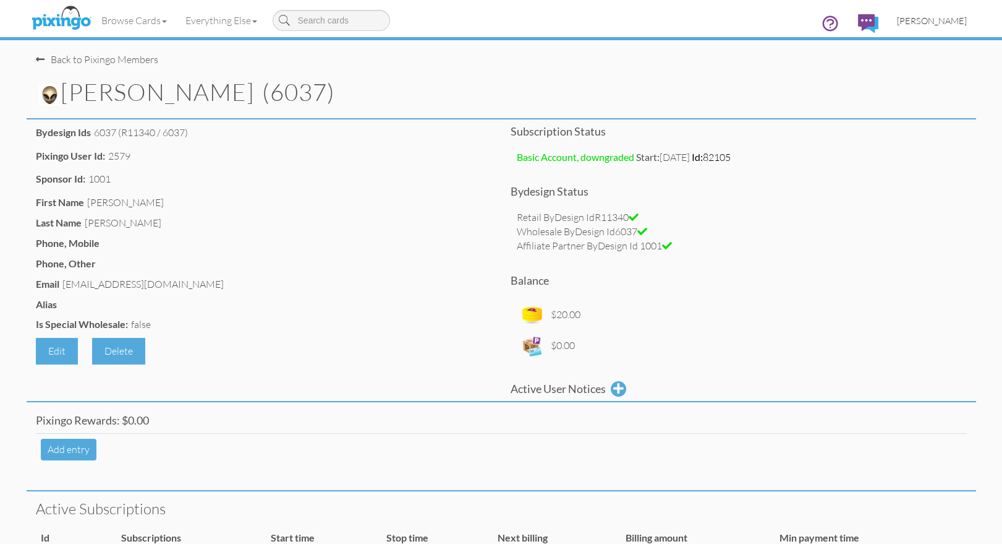
click at [936, 20] on span "[PERSON_NAME]" at bounding box center [932, 20] width 70 height 11
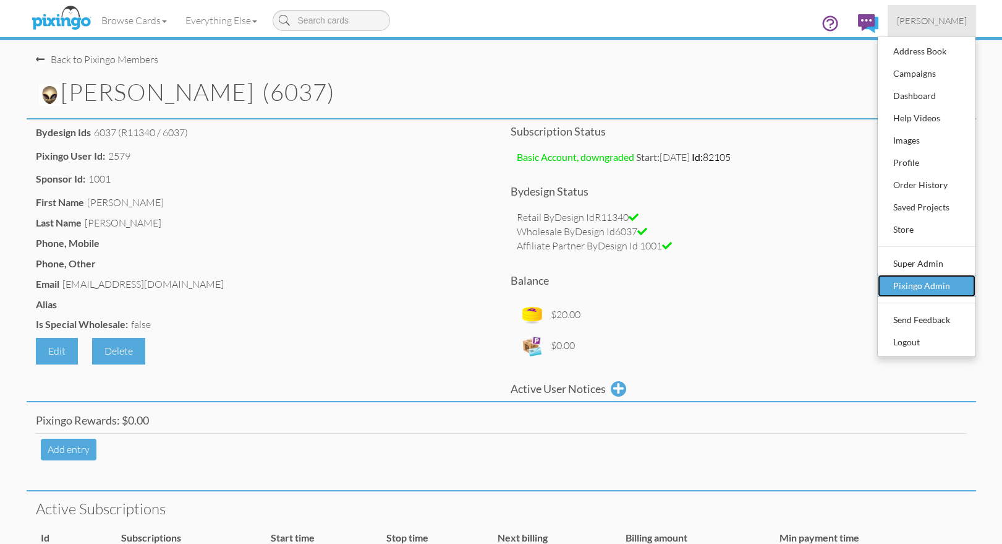
click at [913, 283] on div "Pixingo Admin" at bounding box center [926, 285] width 73 height 19
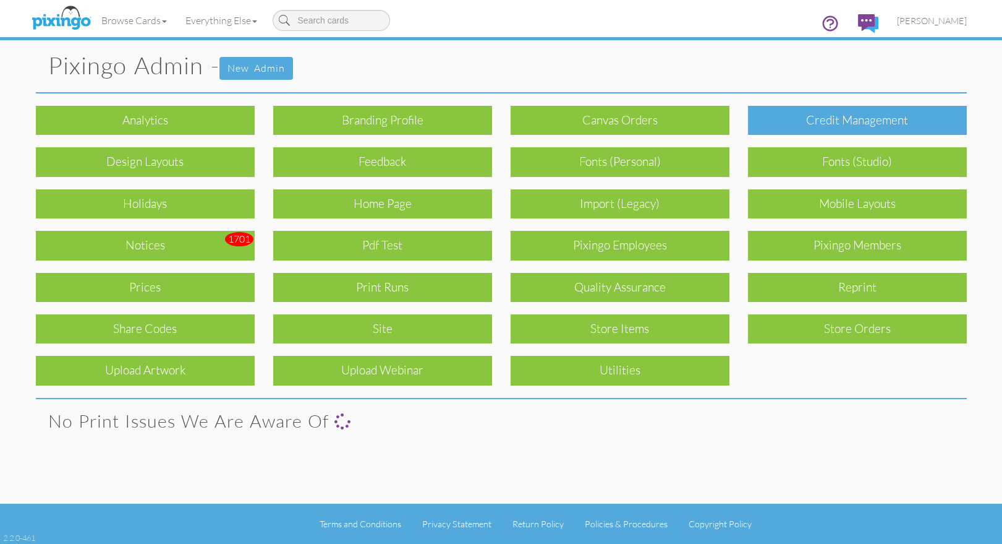
click at [866, 119] on div "Credit Management" at bounding box center [857, 120] width 219 height 29
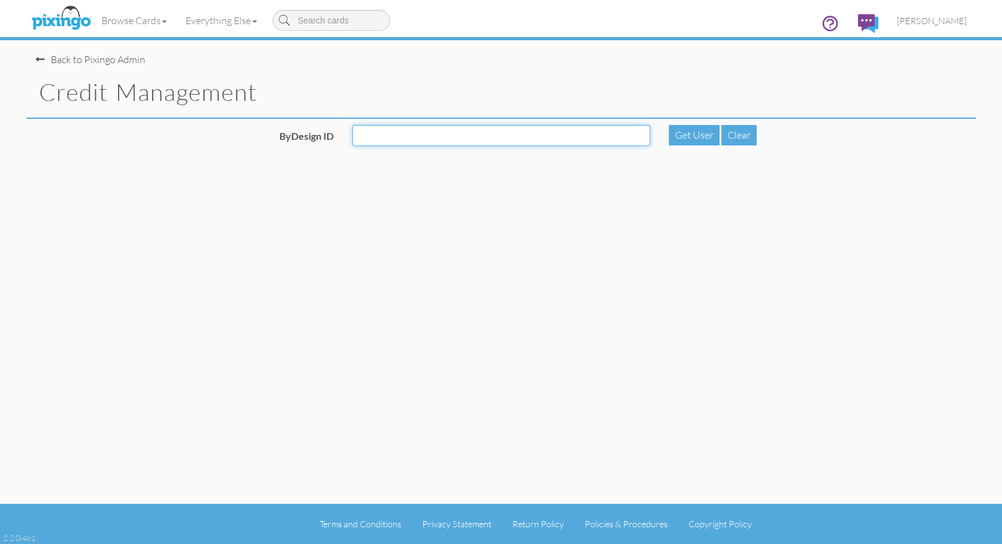
click at [490, 132] on input "ByDesign ID" at bounding box center [501, 135] width 298 height 21
paste input "6037"
type input "6037"
click at [696, 132] on div "Get User" at bounding box center [694, 135] width 51 height 20
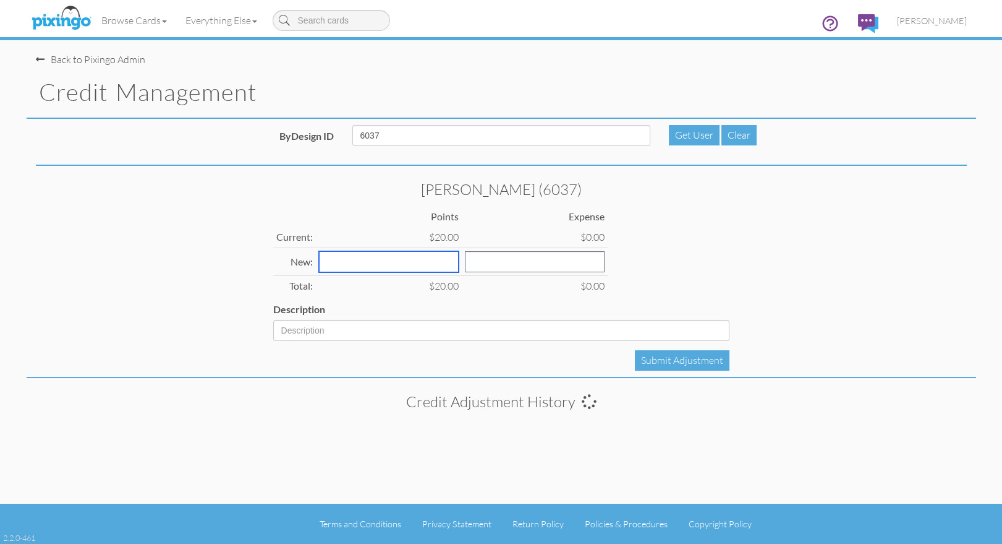
click at [369, 258] on input "number" at bounding box center [389, 261] width 140 height 21
type input "-20"
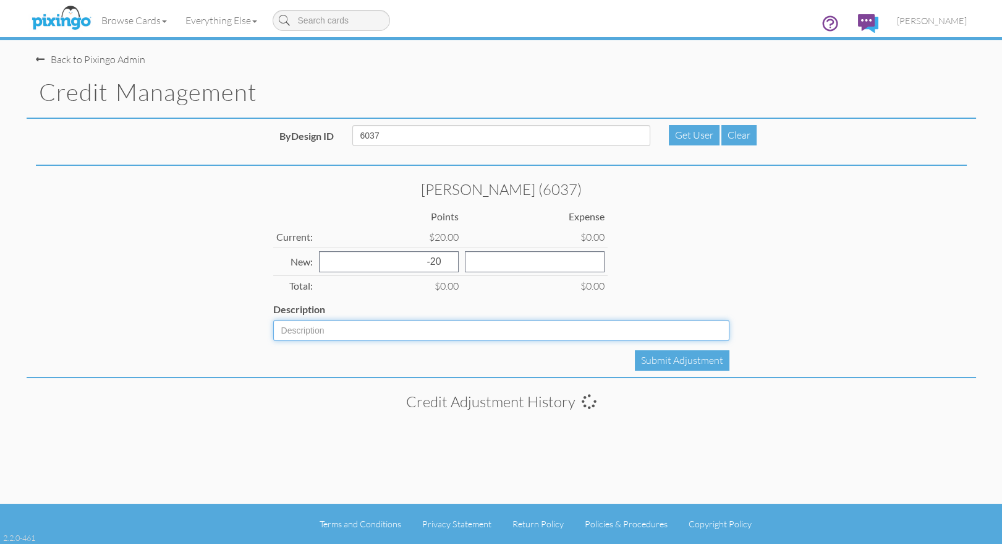
click at [336, 335] on input "Description" at bounding box center [501, 330] width 456 height 21
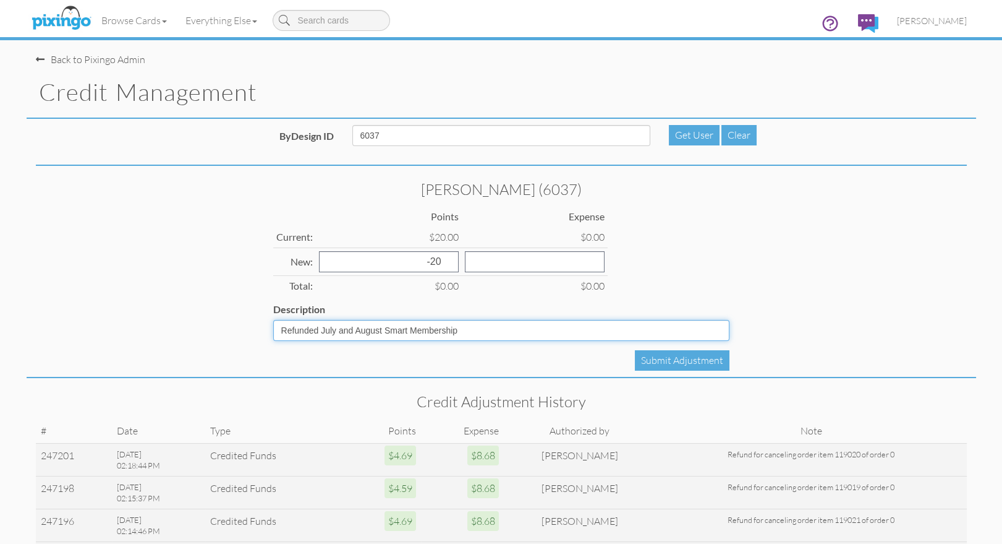
type input "Refunded July and August Smart Membership"
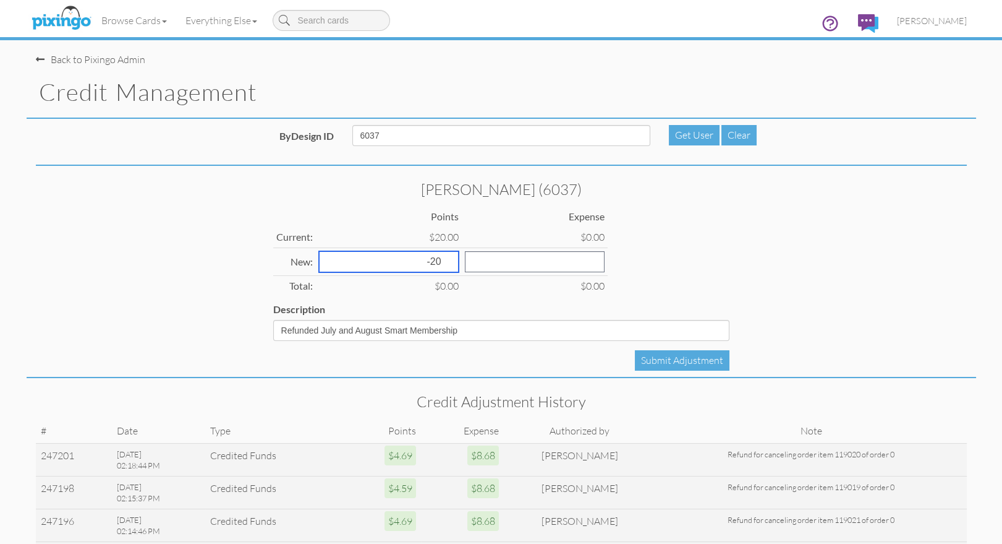
drag, startPoint x: 407, startPoint y: 262, endPoint x: 400, endPoint y: 261, distance: 7.4
click at [400, 261] on input "-20" at bounding box center [389, 261] width 140 height 21
type input "-19"
click at [608, 287] on div "Selena Santos (6037) Points Expense Current: $20.00 $0.00 New: -19 Total: $1.00…" at bounding box center [501, 261] width 475 height 160
click at [613, 284] on div "Selena Santos (6037) Points Expense Current: $20.00 $0.00 New: -19 Total: $1.00…" at bounding box center [501, 261] width 475 height 160
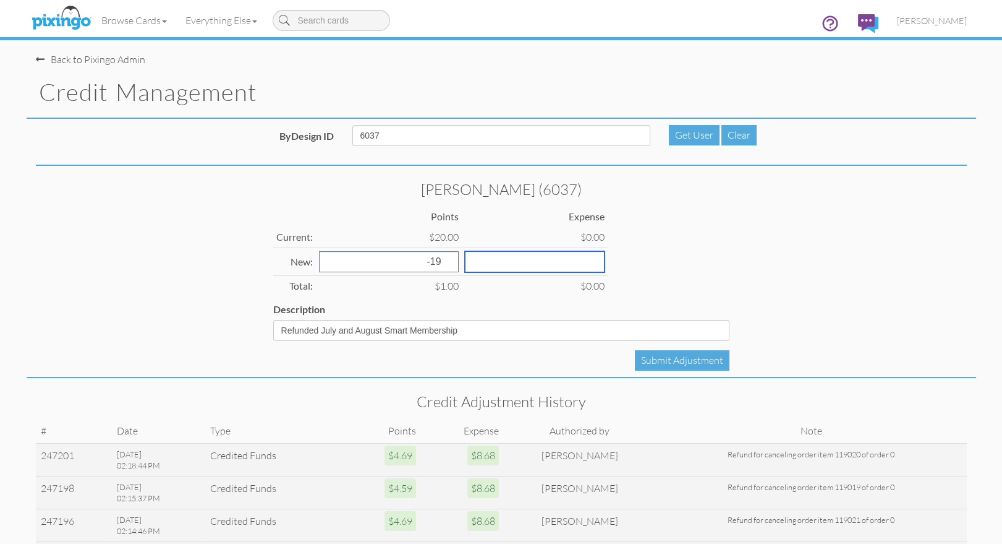
click at [490, 262] on input "number" at bounding box center [535, 261] width 140 height 21
type input "1"
click at [599, 278] on div "Selena Santos (6037) Points Expense Current: $20.00 $0.00 New: -19 1 Total: $1.…" at bounding box center [501, 261] width 475 height 160
click at [687, 356] on div "Submit Adjustment" at bounding box center [682, 360] width 95 height 20
drag, startPoint x: 848, startPoint y: 210, endPoint x: 877, endPoint y: 177, distance: 43.8
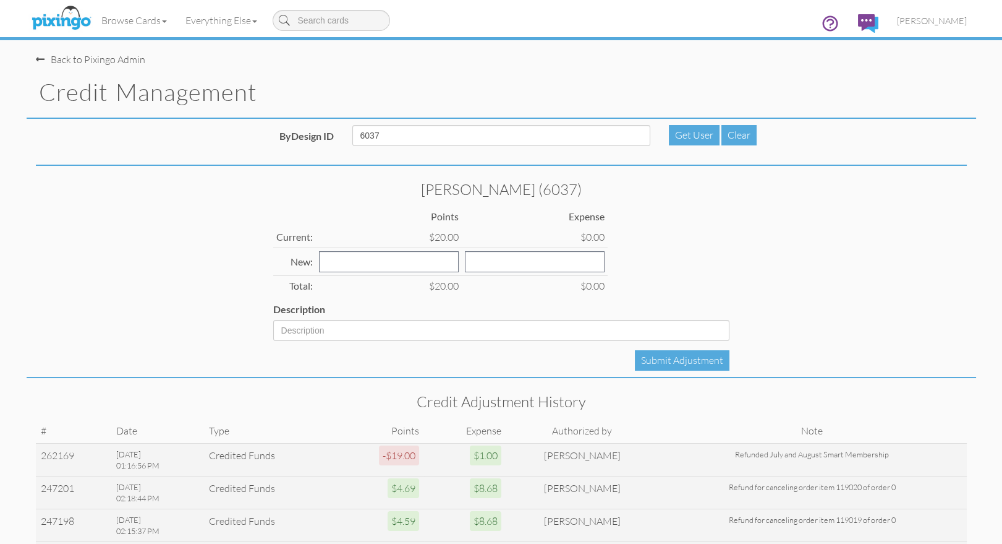
click at [848, 209] on div "Selena Santos (6037) Points Expense Current: $20.00 $0.00 New: Total: $20.00 $0…" at bounding box center [502, 275] width 950 height 206
click at [937, 22] on span "[PERSON_NAME]" at bounding box center [932, 20] width 70 height 11
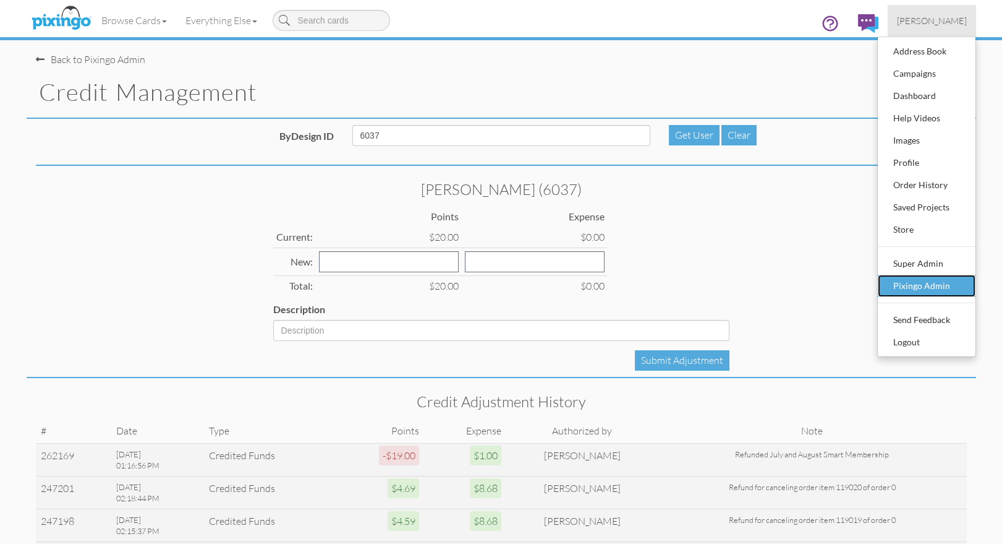
click at [924, 276] on div "Pixingo Admin" at bounding box center [926, 285] width 73 height 19
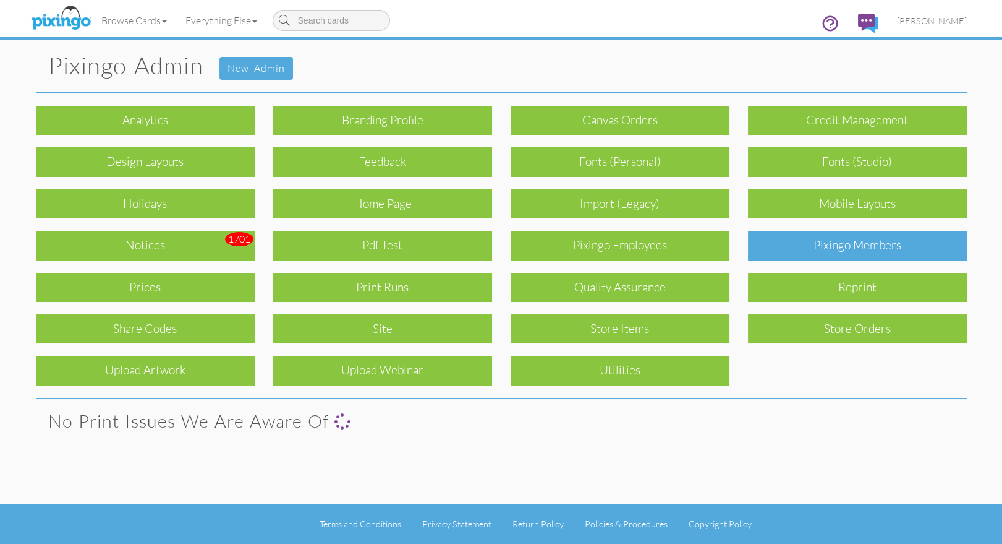
click at [856, 233] on div "Pixingo Members" at bounding box center [857, 245] width 219 height 29
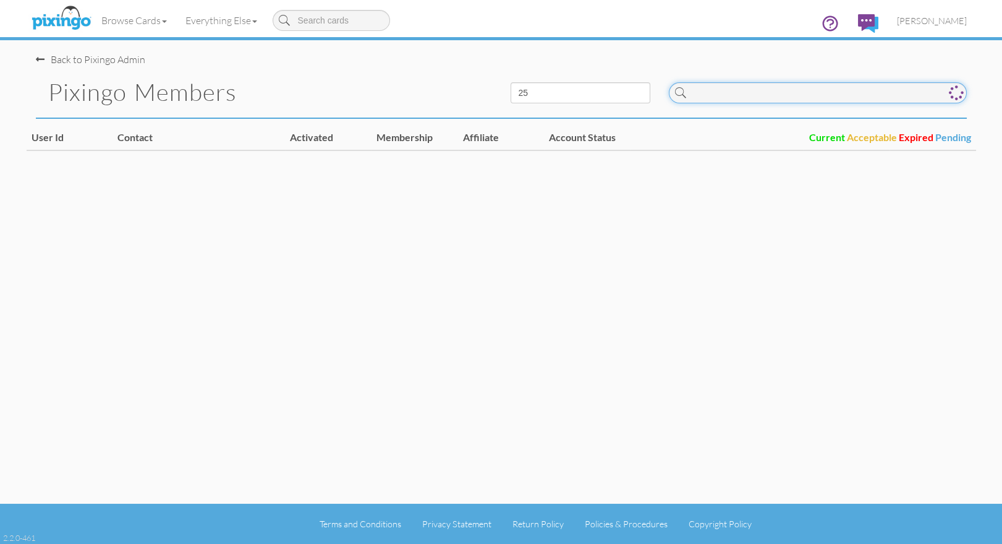
drag, startPoint x: 707, startPoint y: 92, endPoint x: 735, endPoint y: 106, distance: 31.8
click at [707, 93] on input at bounding box center [818, 92] width 298 height 21
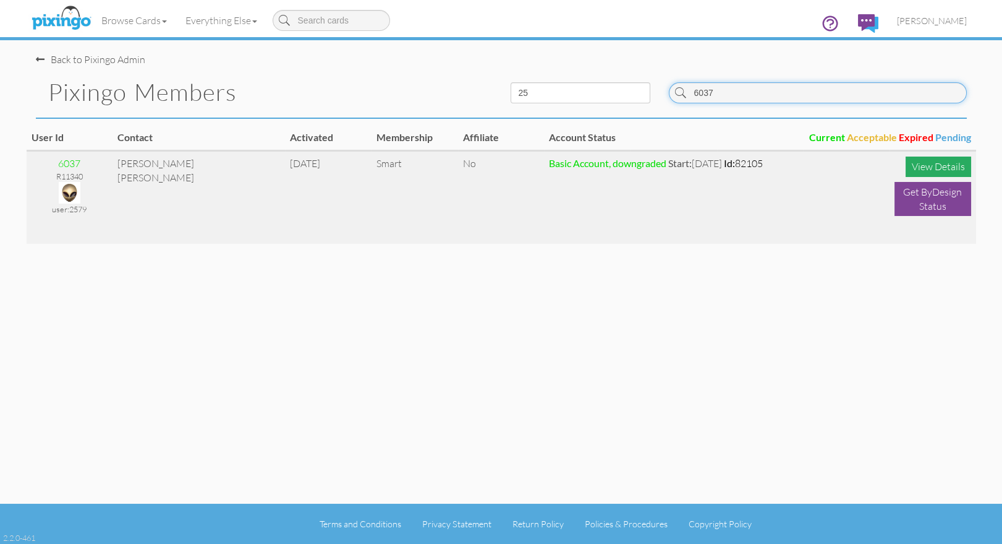
type input "6037"
click at [908, 172] on div "View Details" at bounding box center [939, 166] width 66 height 20
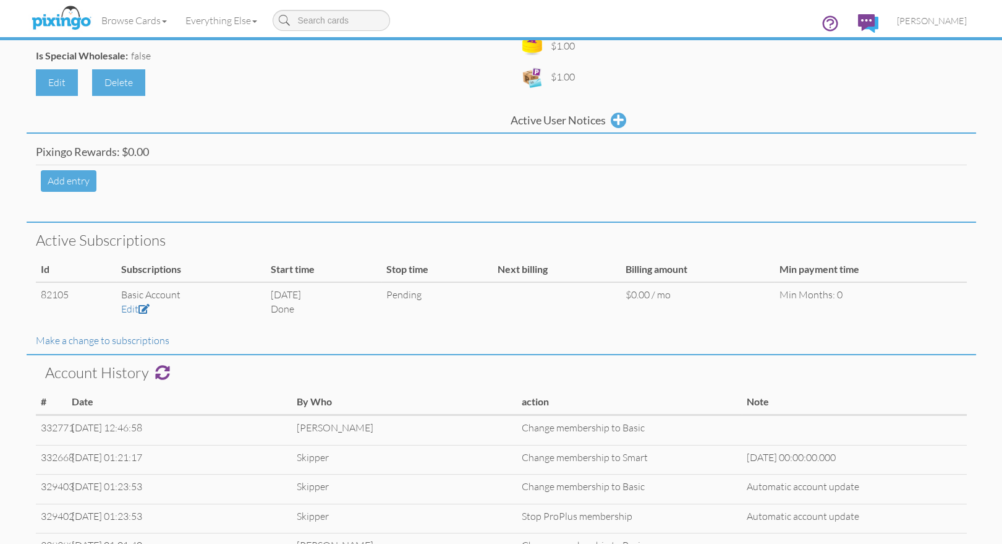
scroll to position [294, 0]
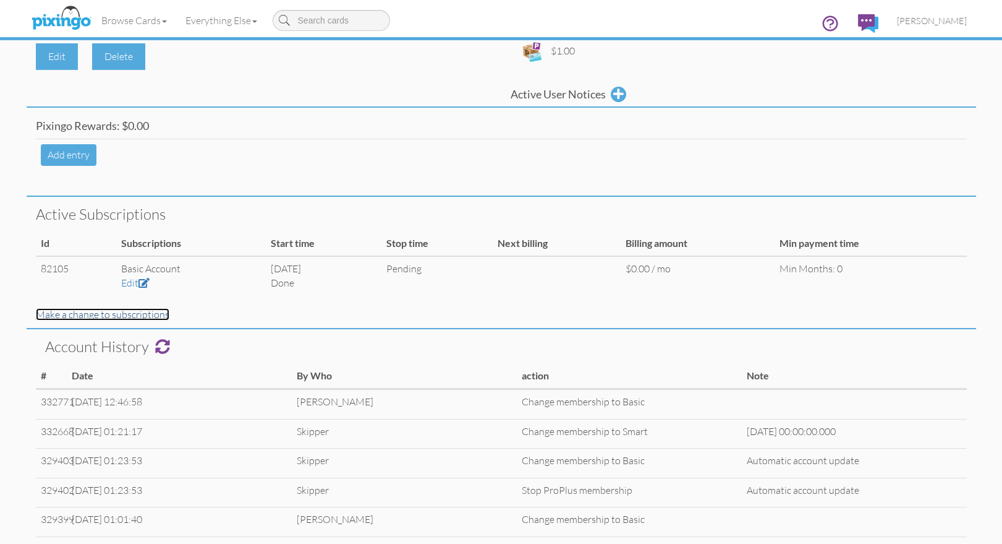
click at [130, 315] on link "Make a change to subscriptions" at bounding box center [103, 314] width 134 height 12
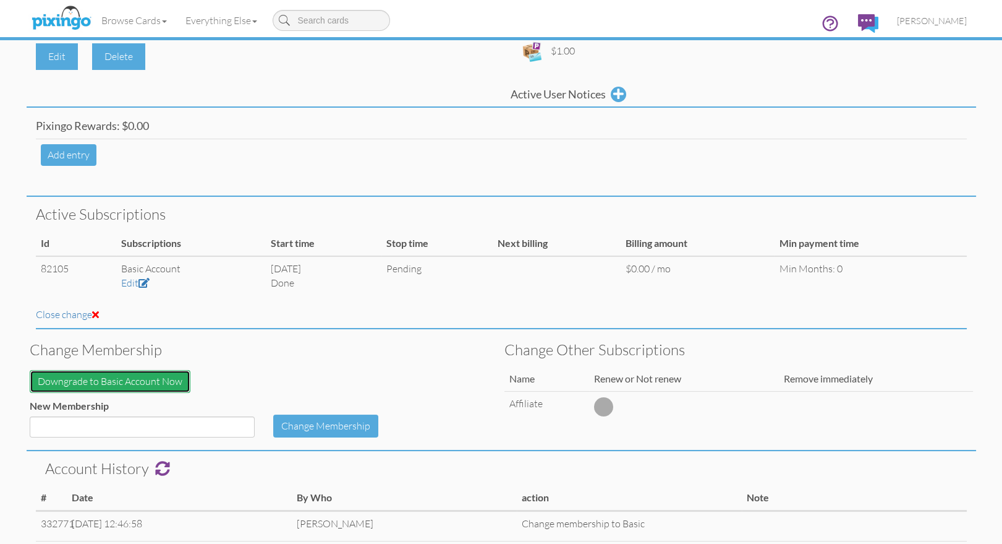
click at [129, 373] on button "Downgrade to Basic Account Now" at bounding box center [110, 381] width 161 height 23
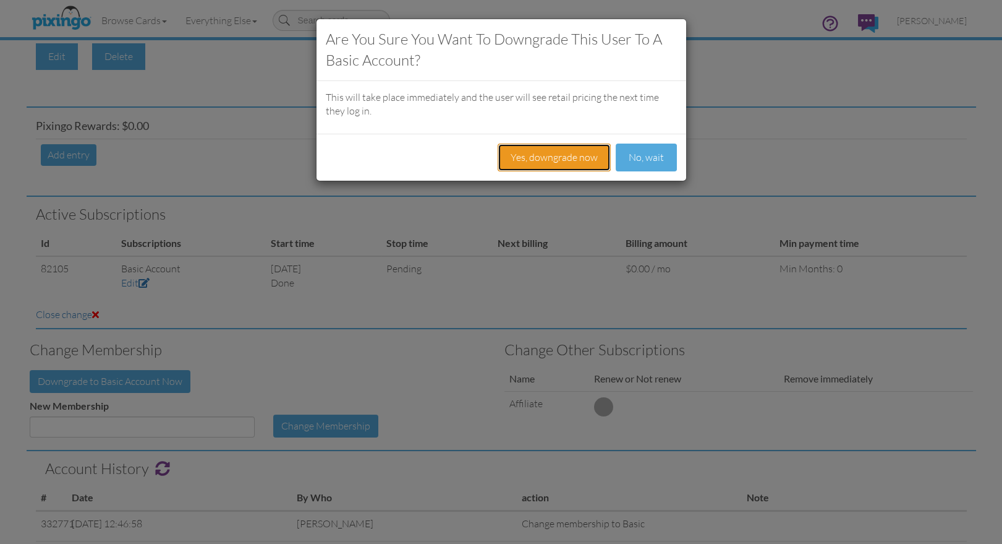
click at [519, 149] on button "Yes, downgrade now" at bounding box center [554, 157] width 113 height 28
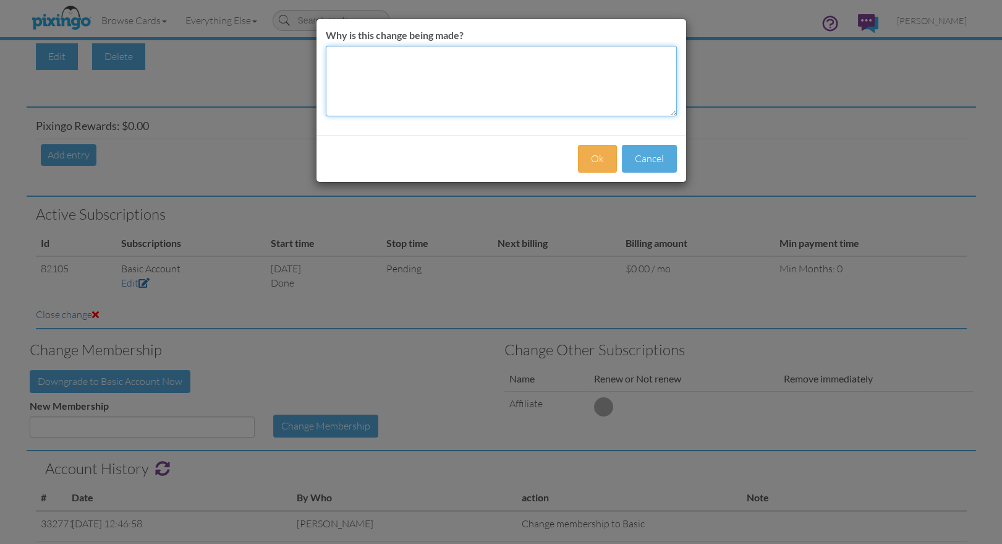
click at [364, 58] on textarea "Why is this change being made?" at bounding box center [501, 81] width 351 height 70
type textarea "D"
type textarea "Cancelled Smart Membership"
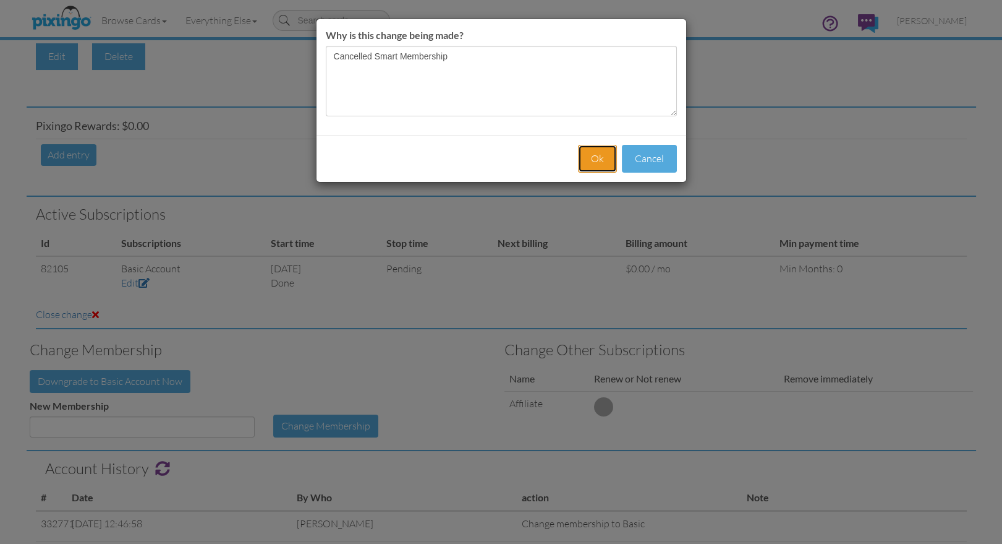
click at [598, 161] on button "Ok" at bounding box center [597, 159] width 39 height 28
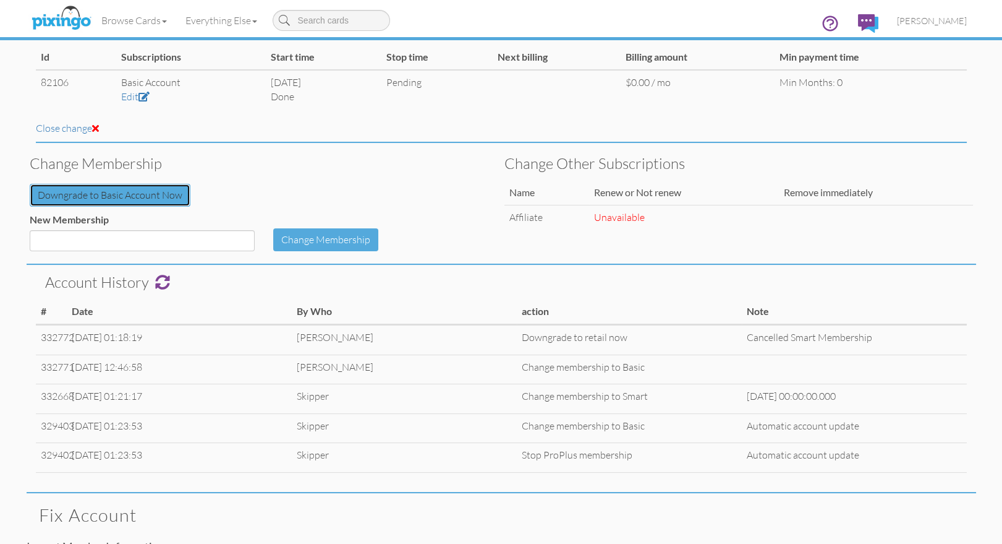
scroll to position [0, 0]
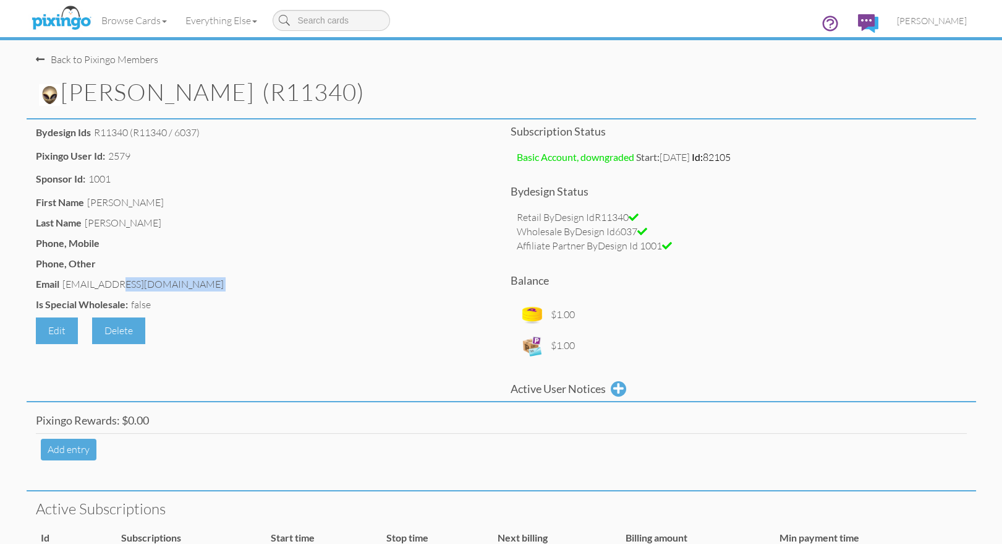
drag, startPoint x: 63, startPoint y: 283, endPoint x: 195, endPoint y: 289, distance: 132.4
click at [210, 286] on div "Email [EMAIL_ADDRESS][DOMAIN_NAME]" at bounding box center [264, 285] width 456 height 17
copy div "[EMAIL_ADDRESS][DOMAIN_NAME]"
